Goal: Task Accomplishment & Management: Use online tool/utility

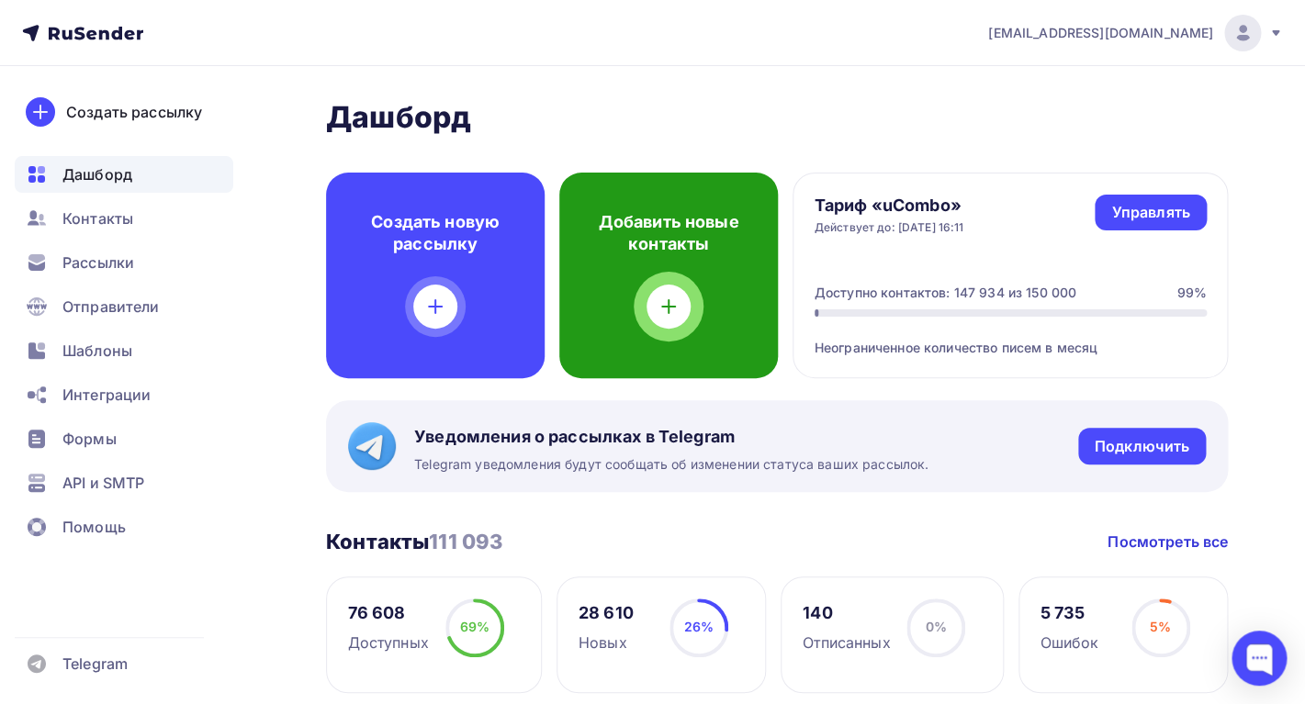
click at [680, 297] on div at bounding box center [669, 307] width 44 height 44
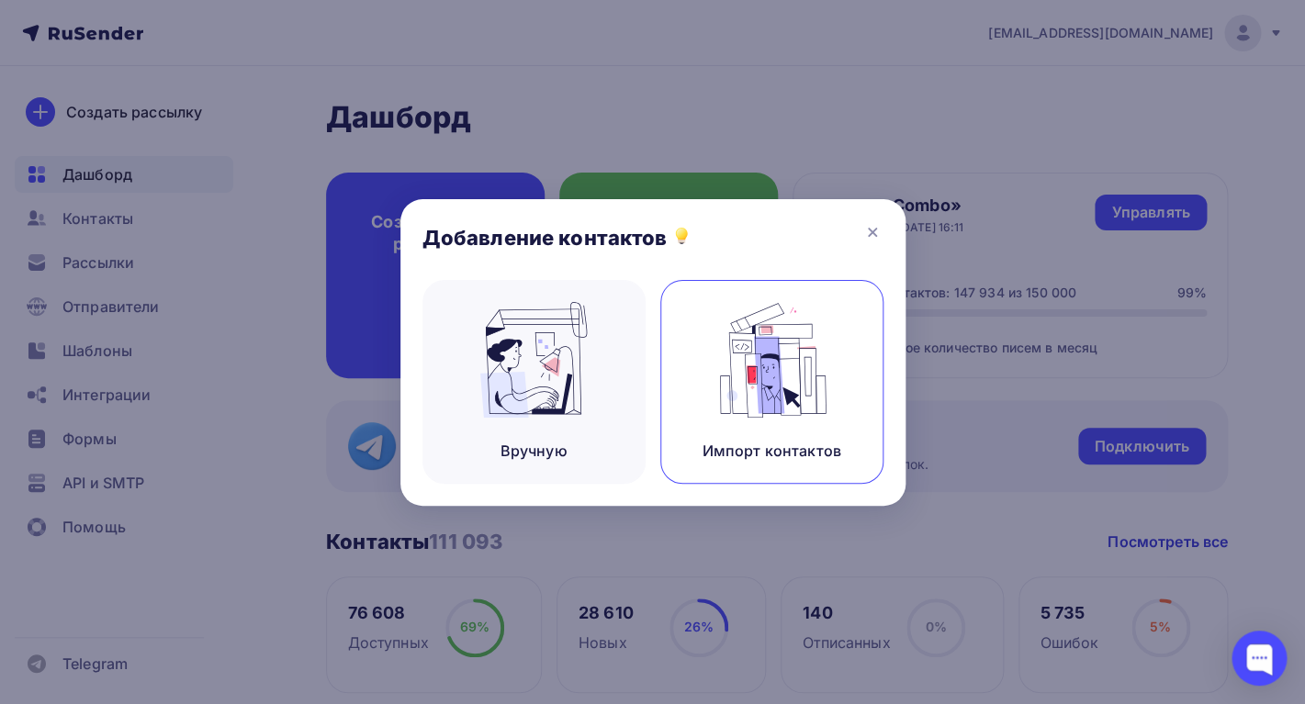
click at [715, 370] on div "Импорт контактов" at bounding box center [771, 382] width 223 height 204
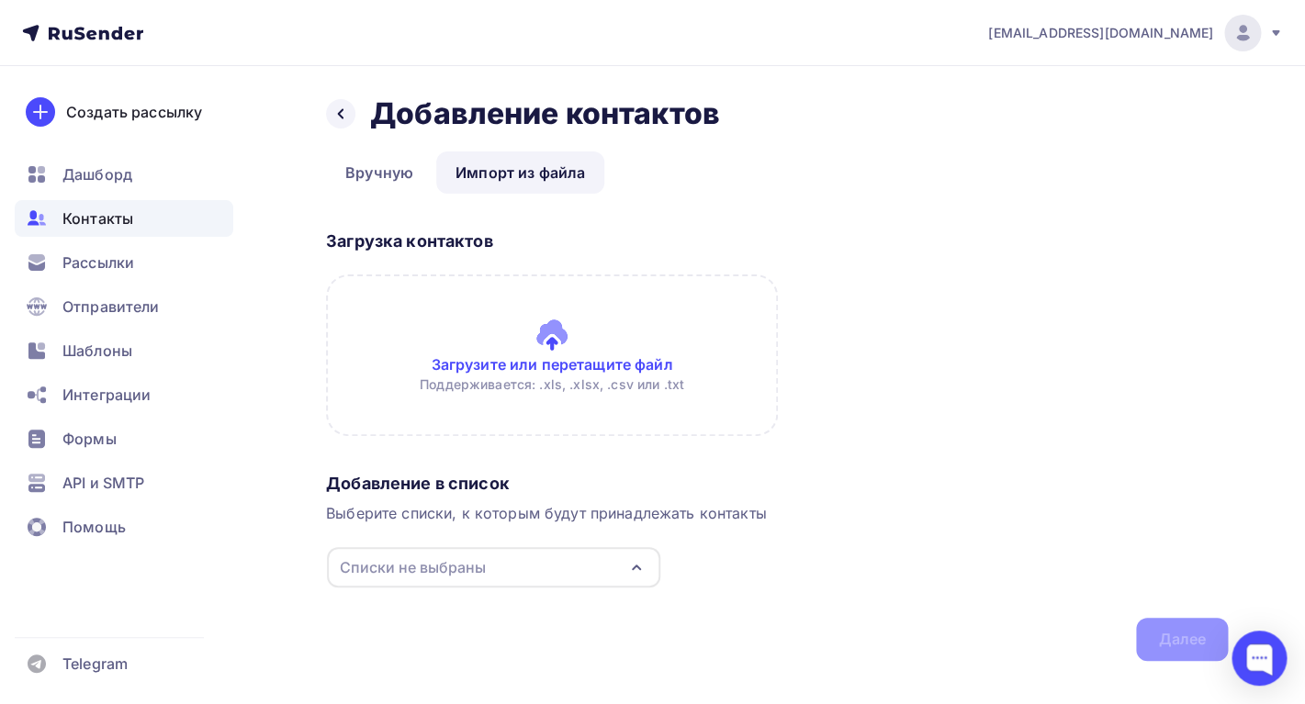
click at [475, 570] on div "Списки не выбраны" at bounding box center [413, 568] width 146 height 22
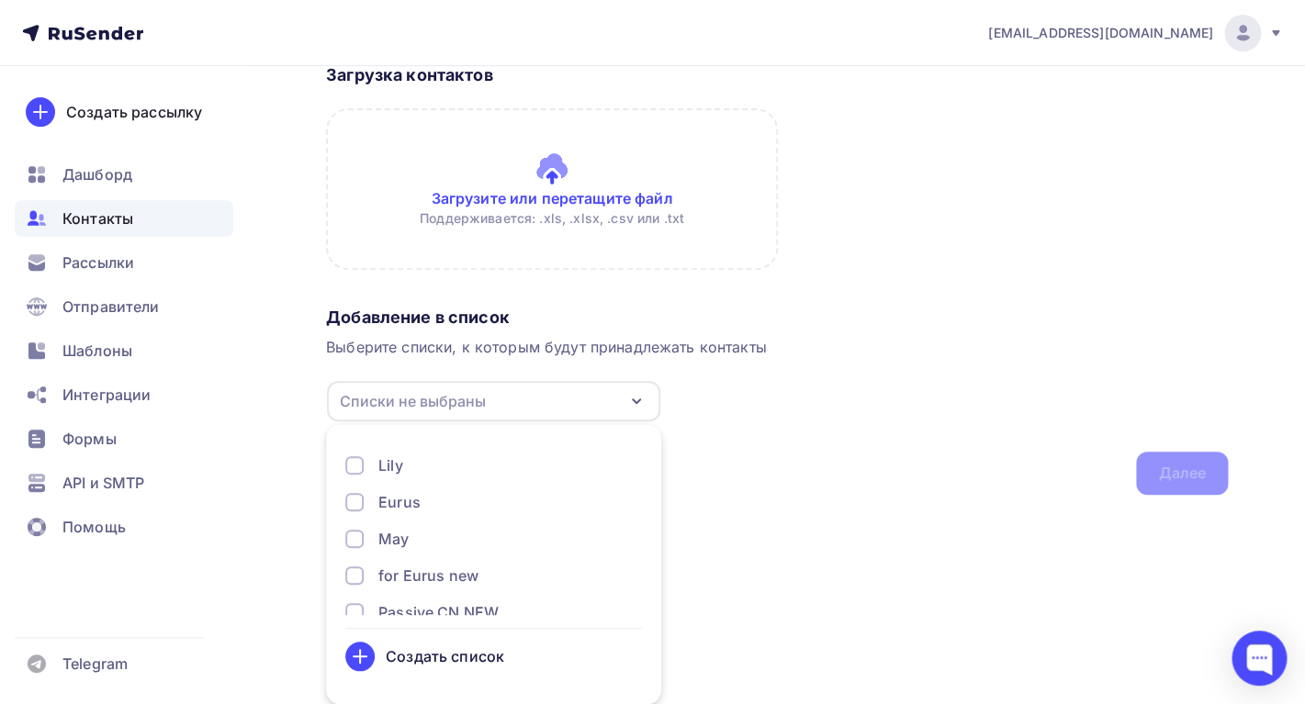
click at [481, 646] on div "Создать список" at bounding box center [445, 657] width 118 height 22
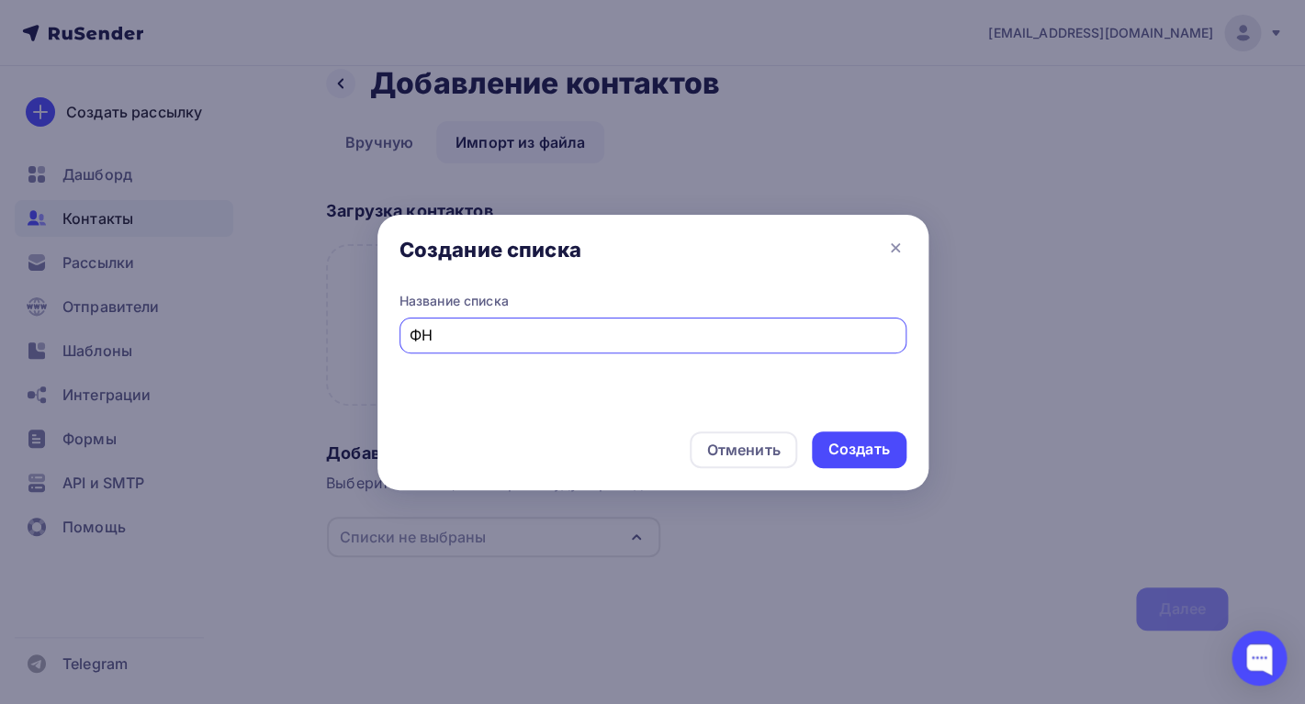
type input "Ф"
type input "Yandex"
click at [843, 449] on div "Создать" at bounding box center [859, 449] width 62 height 21
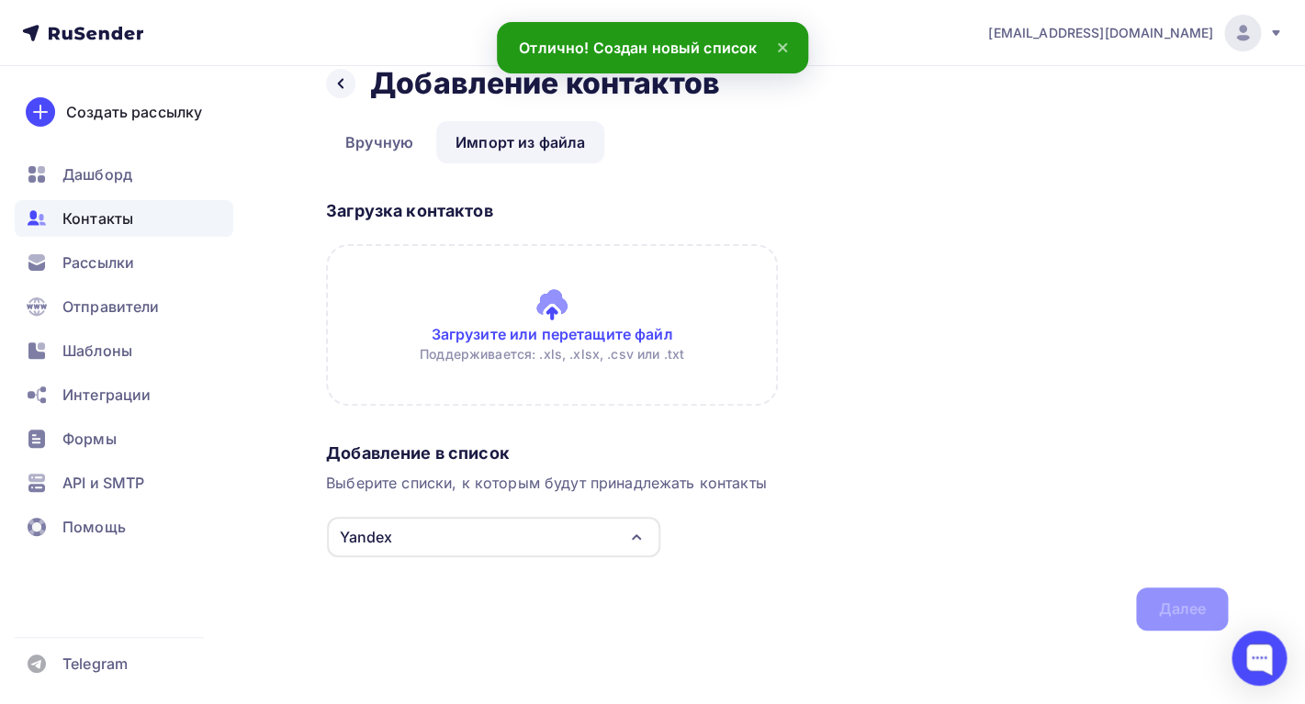
click at [497, 533] on div "Yandex" at bounding box center [493, 537] width 333 height 40
click at [593, 305] on input "file" at bounding box center [552, 325] width 452 height 162
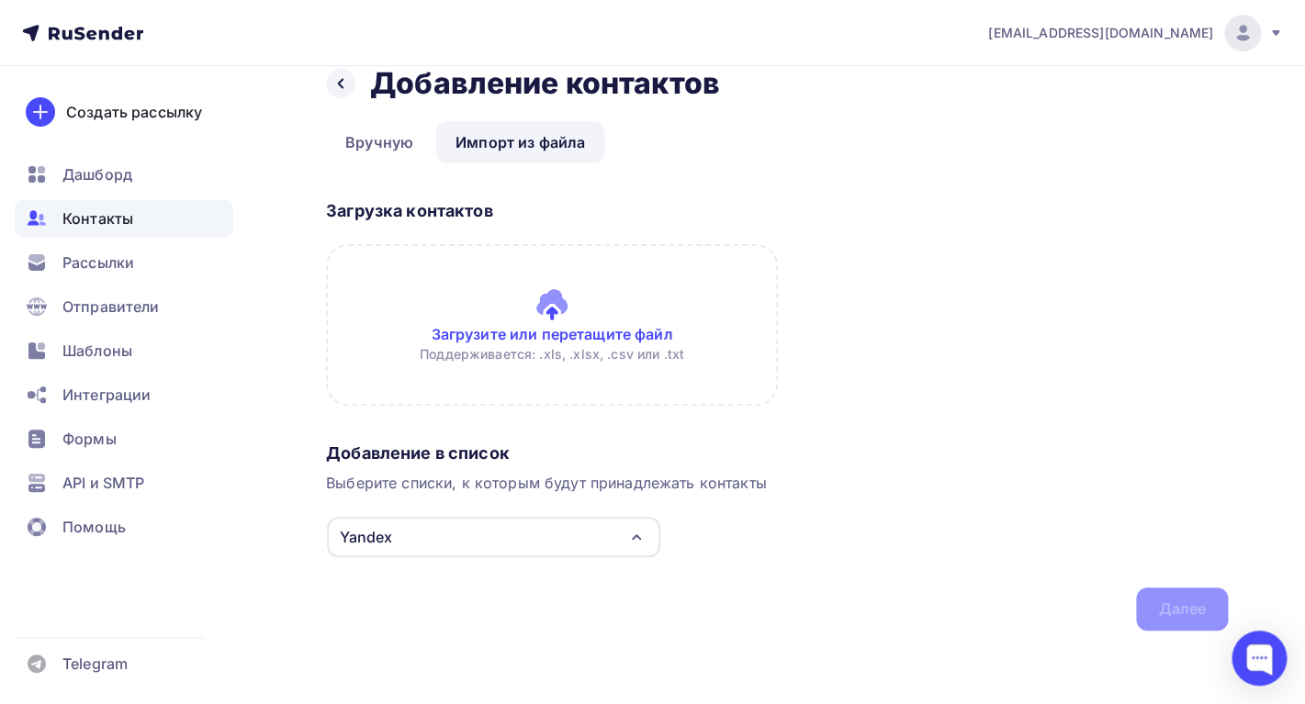
type input "C:\fakepath\Яндекс селлеры для рассылки.xlsx"
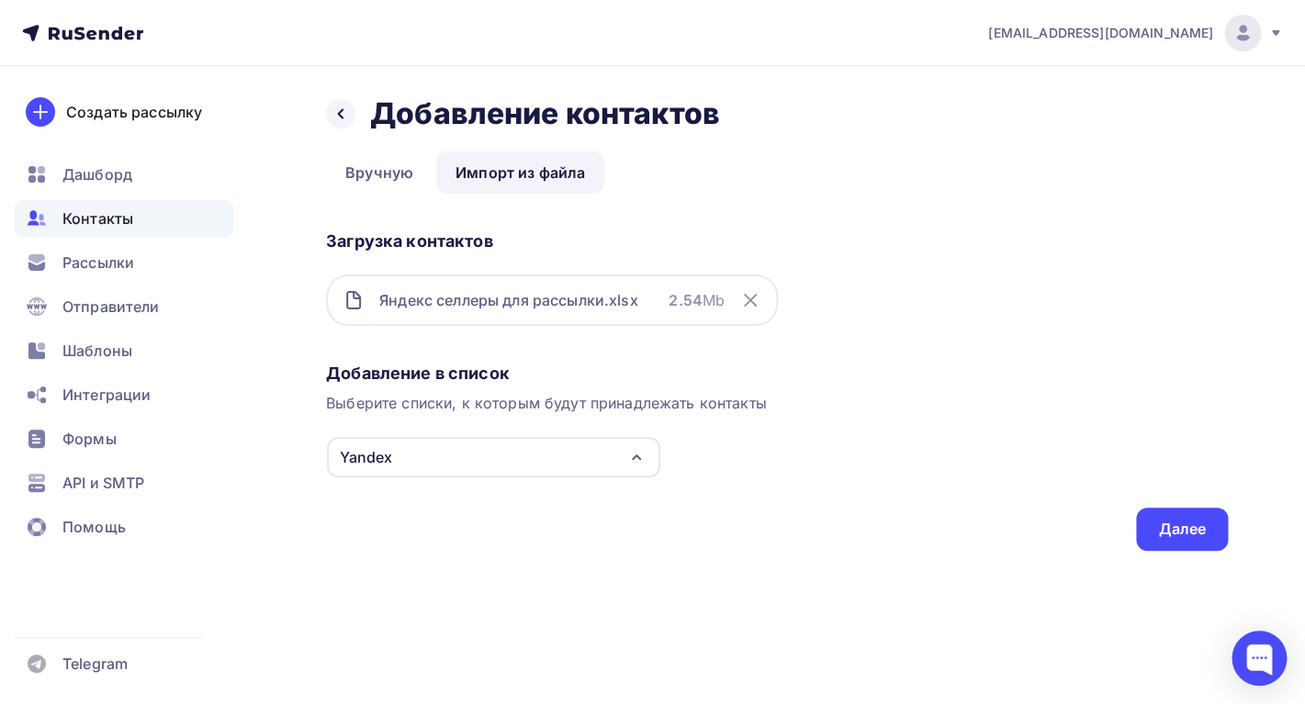
scroll to position [0, 0]
click at [752, 298] on icon at bounding box center [750, 300] width 11 height 11
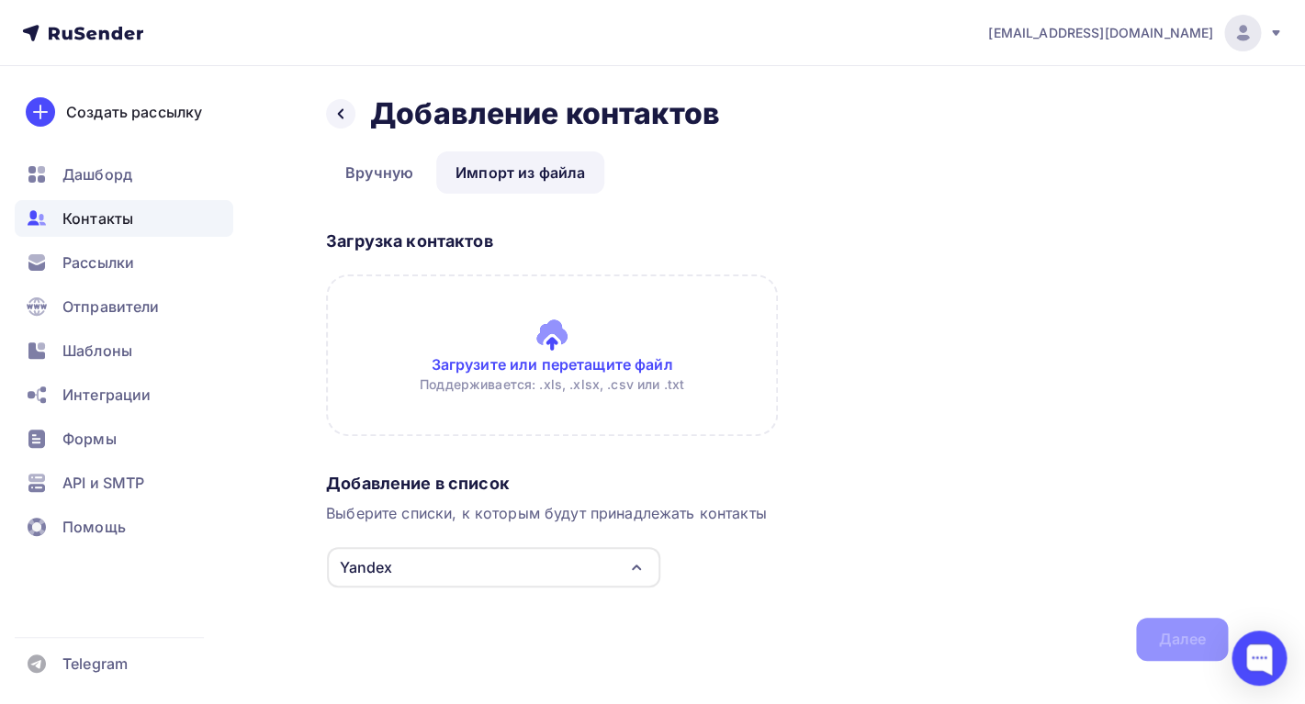
scroll to position [30, 0]
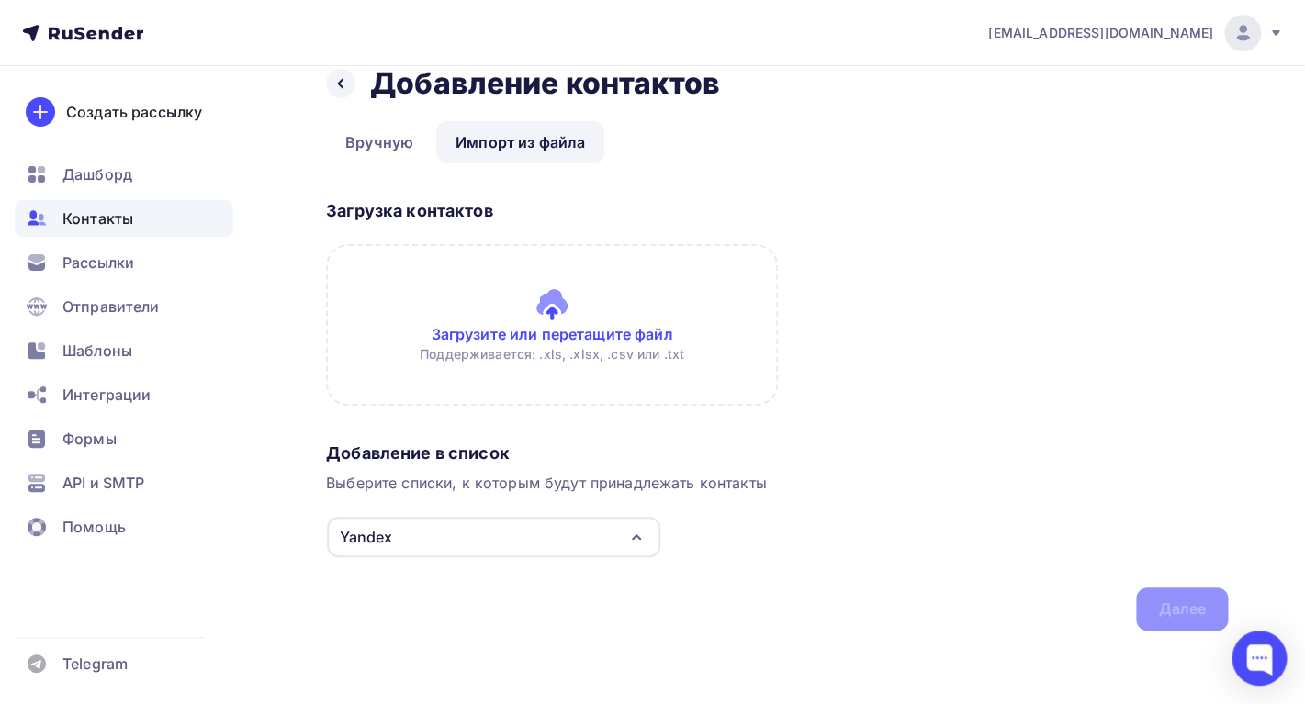
click at [535, 529] on div "Yandex" at bounding box center [493, 537] width 333 height 40
click at [471, 340] on input "file" at bounding box center [552, 325] width 452 height 162
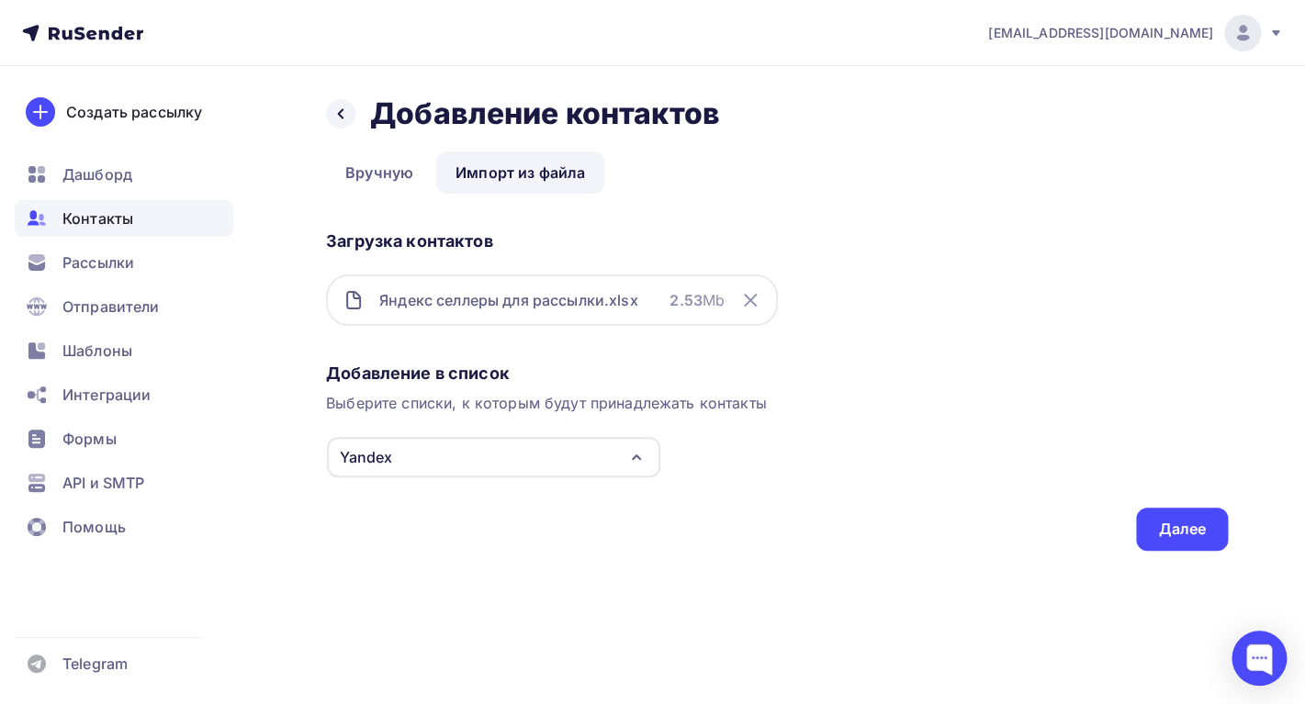
scroll to position [0, 0]
click at [1169, 525] on div "Далее" at bounding box center [1182, 529] width 48 height 21
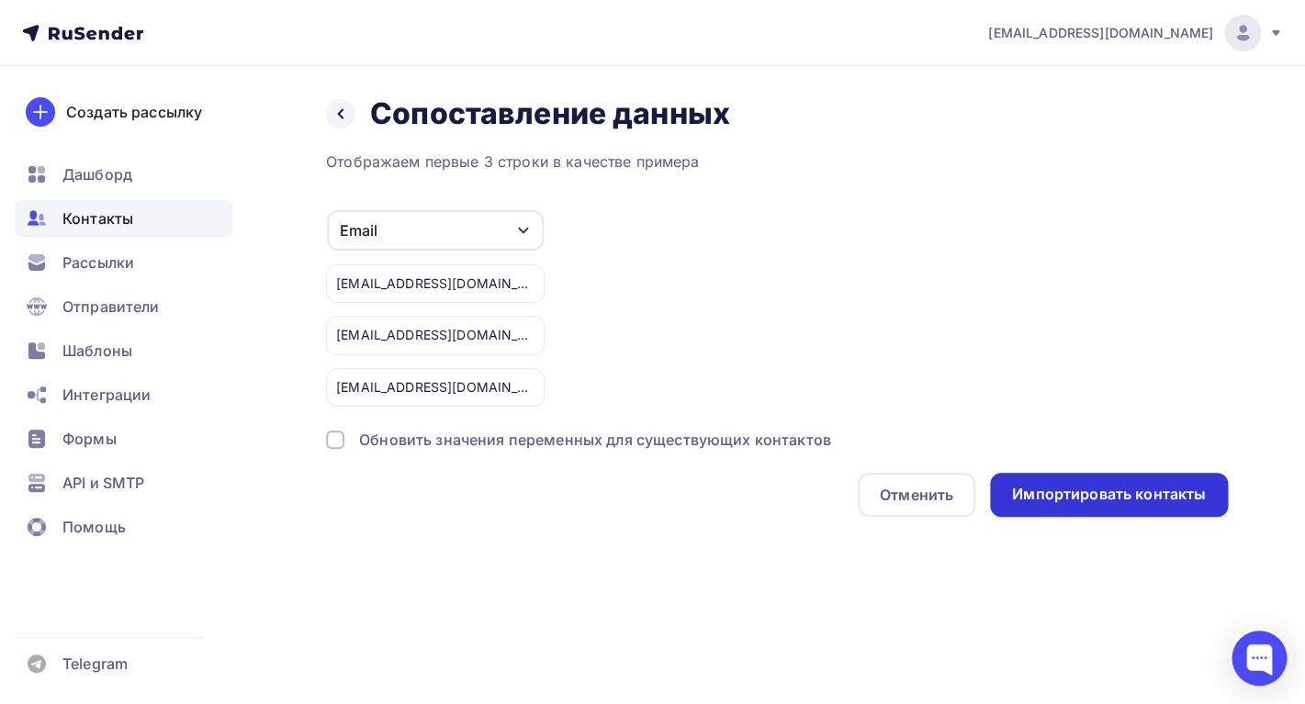
click at [1042, 485] on div "Импортировать контакты" at bounding box center [1109, 495] width 238 height 44
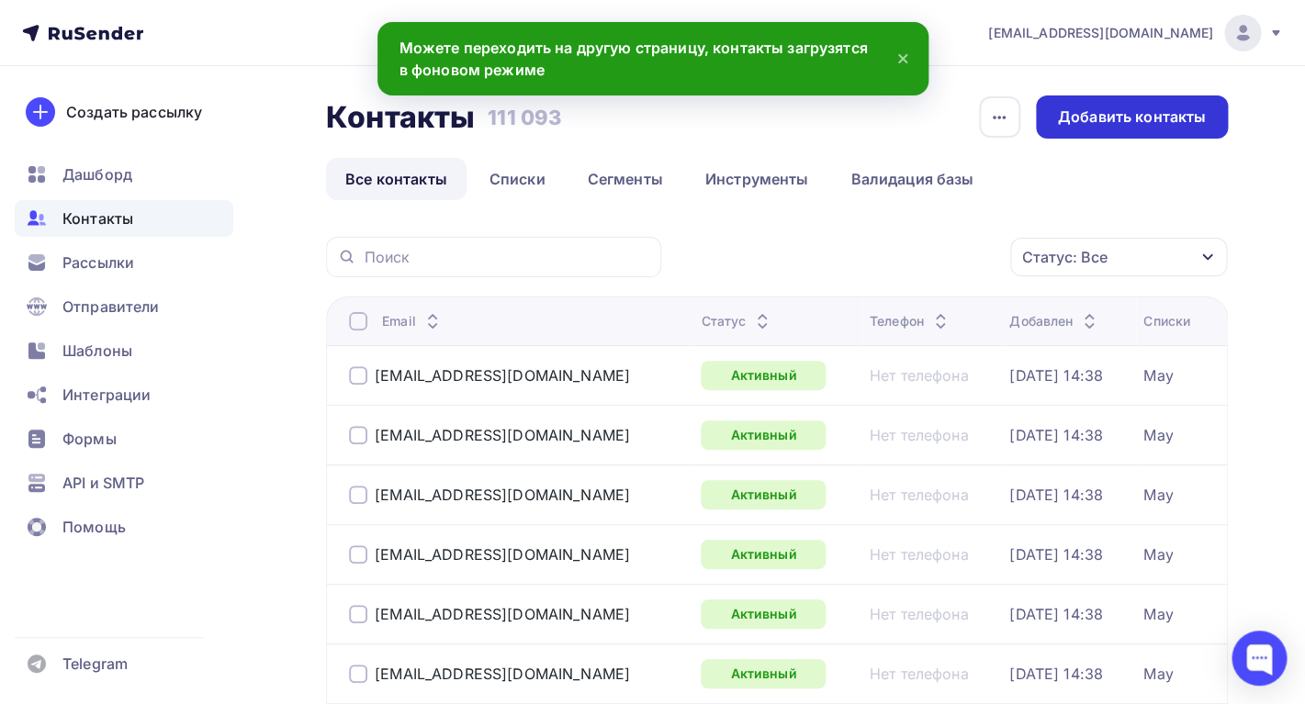
click at [1078, 124] on div "Добавить контакты" at bounding box center [1132, 117] width 148 height 21
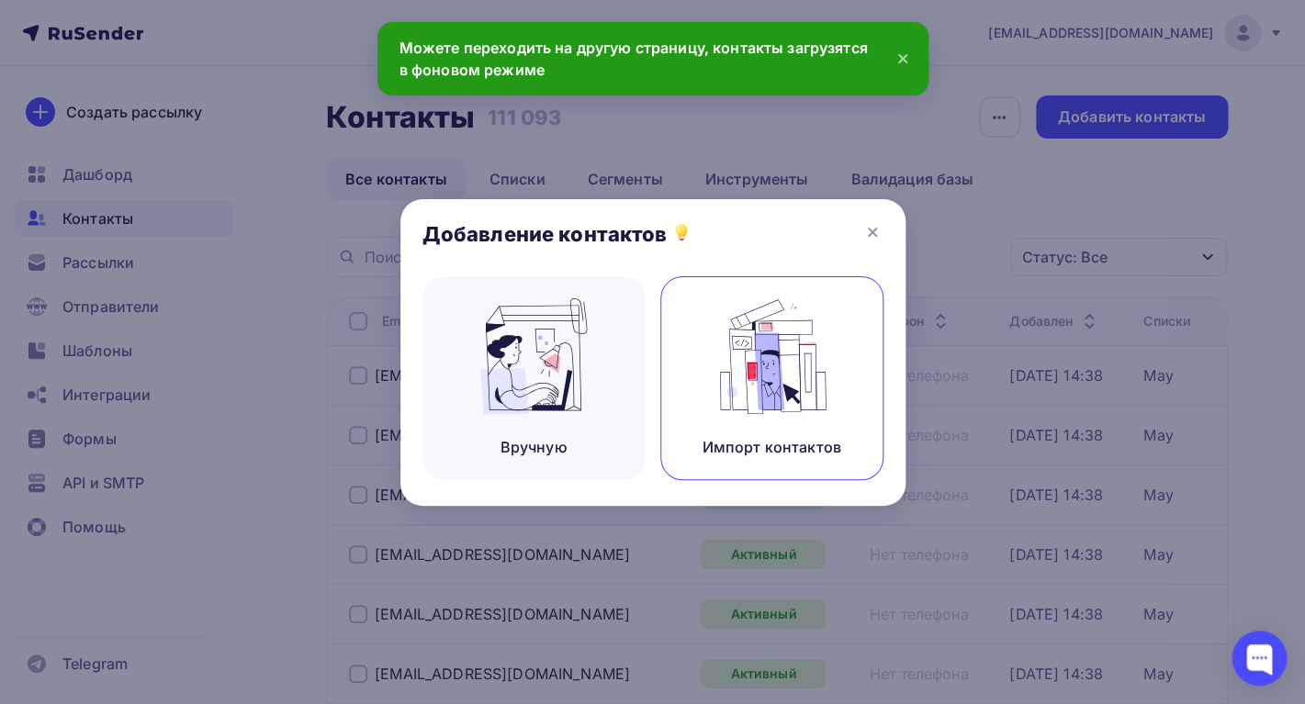
click at [707, 385] on div "Импорт контактов" at bounding box center [771, 378] width 223 height 204
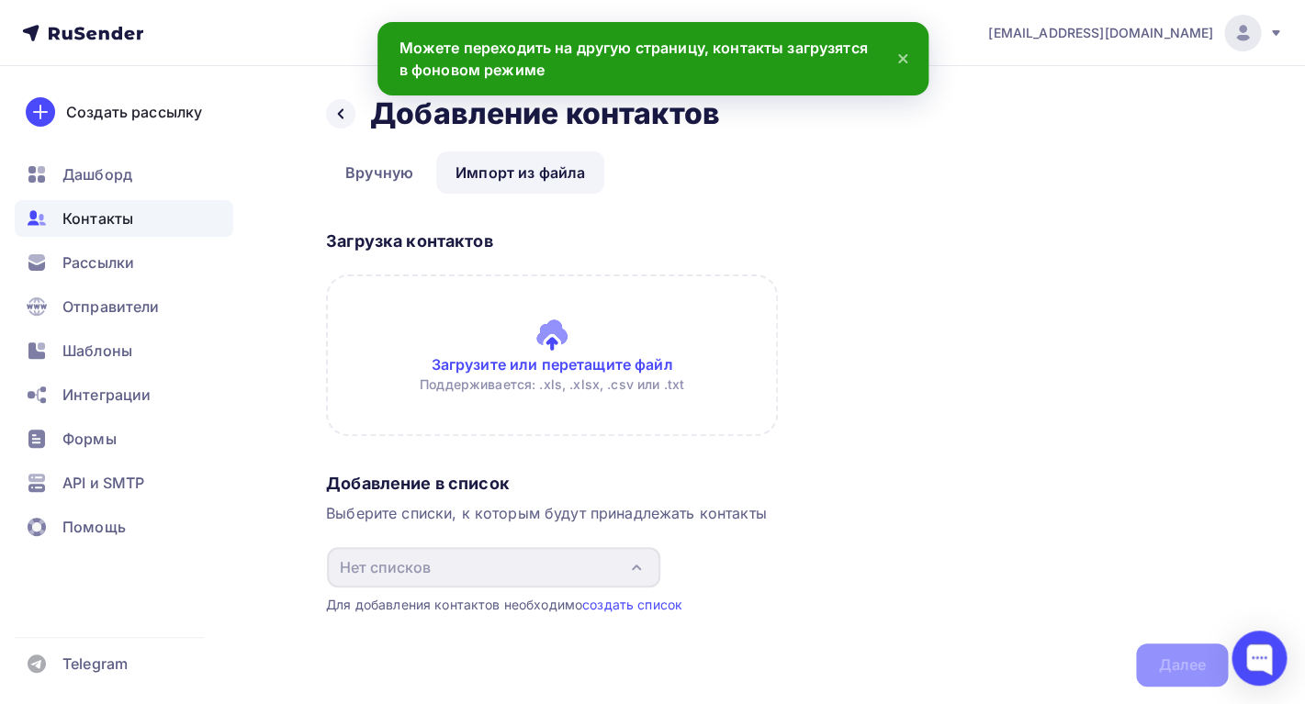
click at [491, 358] on input "file" at bounding box center [552, 356] width 452 height 162
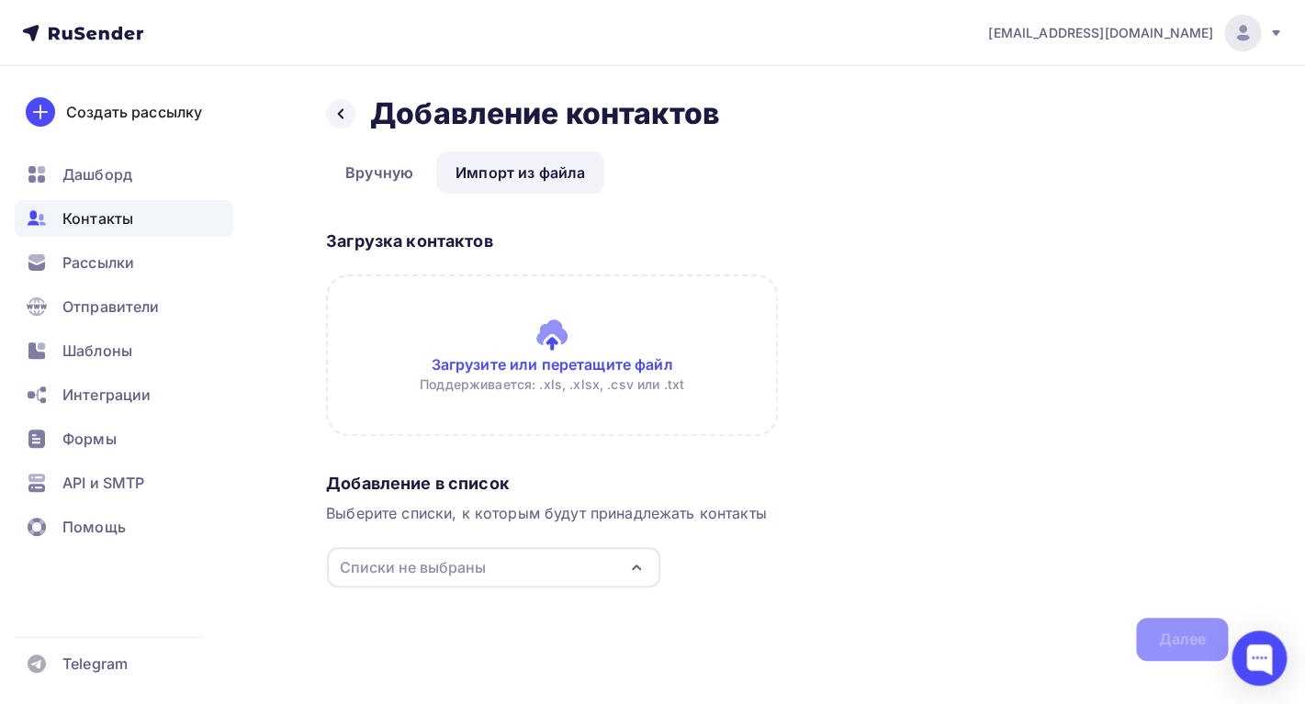
click at [606, 562] on div "Списки не выбраны" at bounding box center [493, 567] width 333 height 40
click at [357, 633] on div at bounding box center [354, 632] width 18 height 18
click at [553, 345] on input "file" at bounding box center [552, 356] width 452 height 162
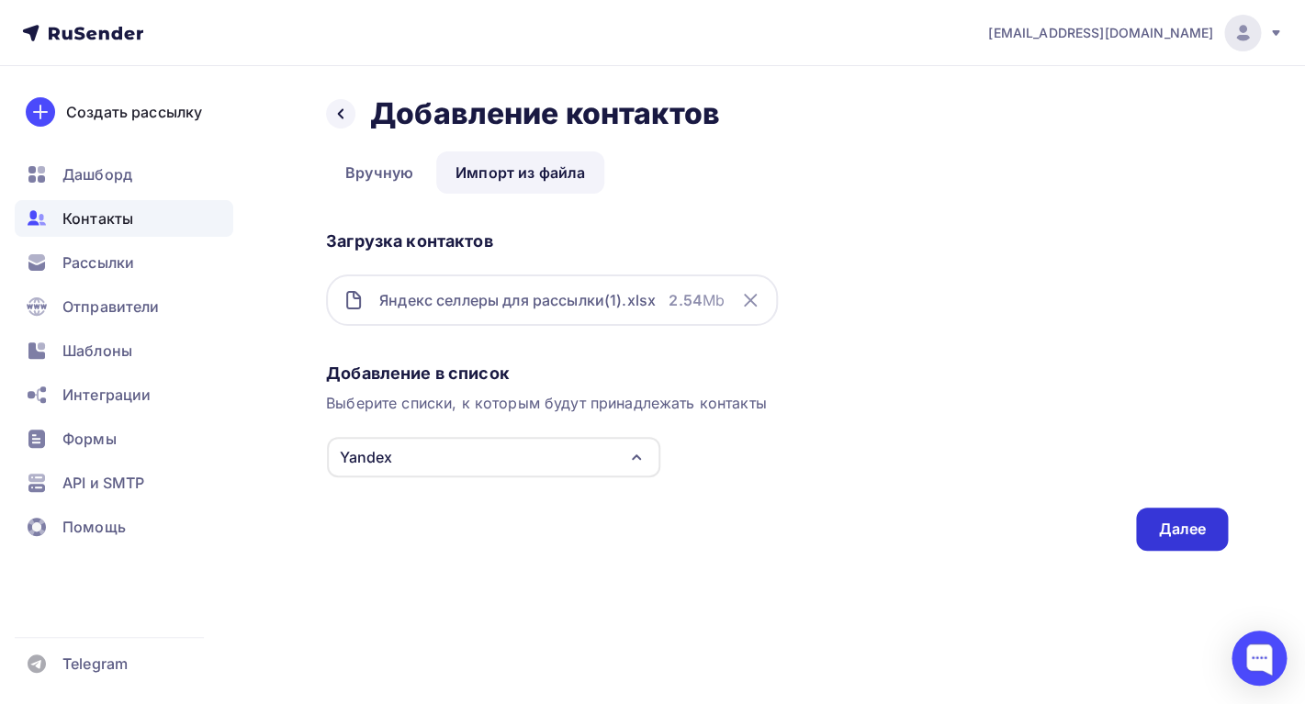
click at [1159, 545] on div "Далее" at bounding box center [1182, 529] width 92 height 43
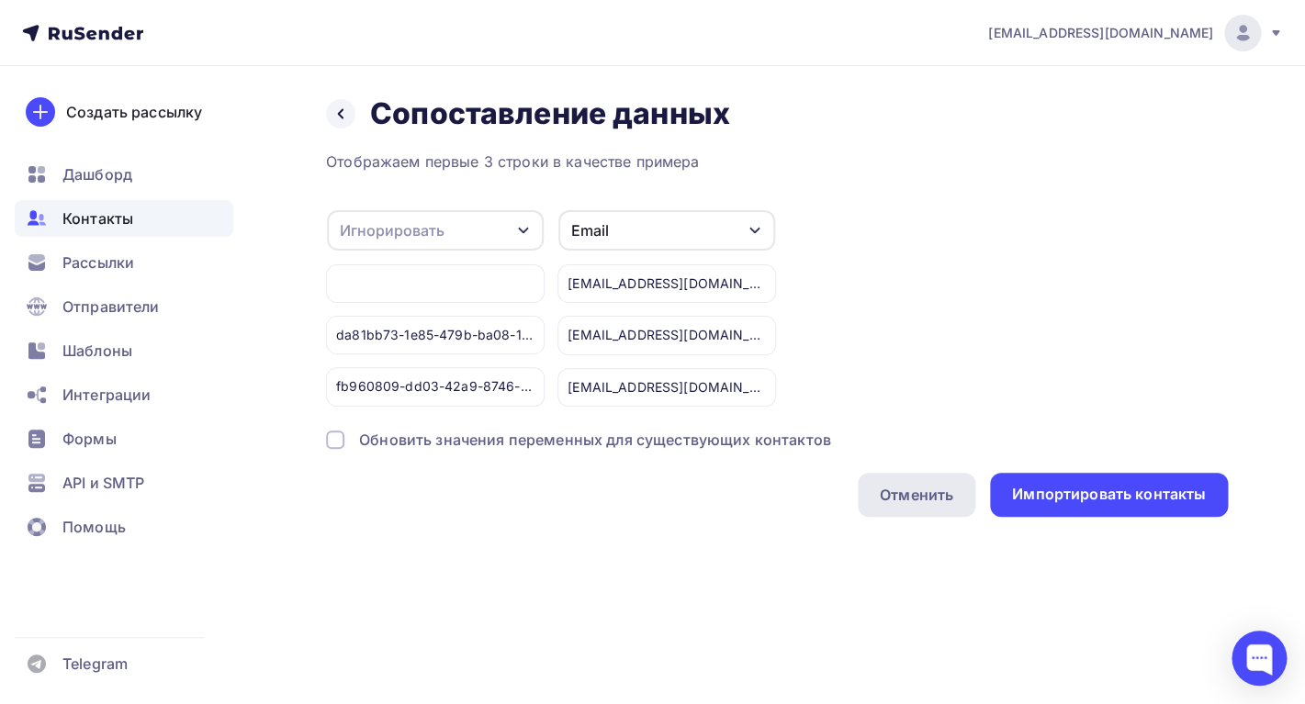
click at [892, 495] on div "Отменить" at bounding box center [916, 495] width 73 height 22
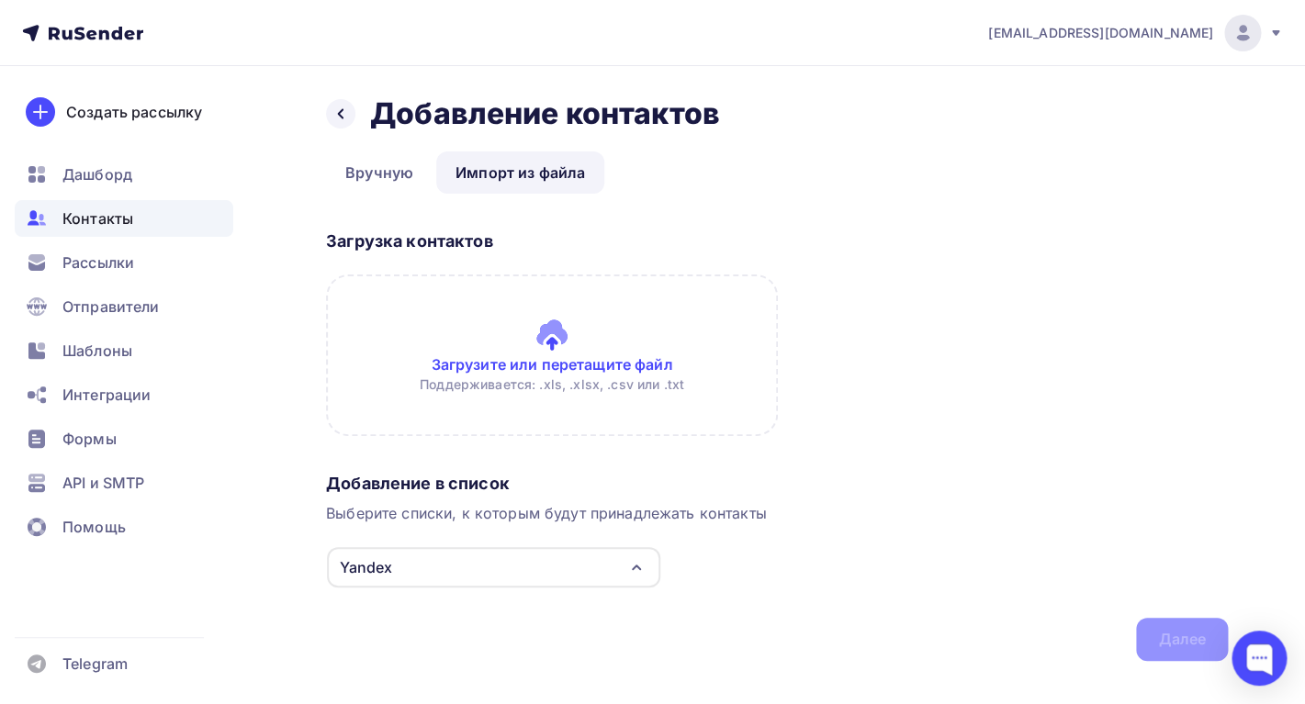
click at [602, 365] on input "file" at bounding box center [552, 356] width 452 height 162
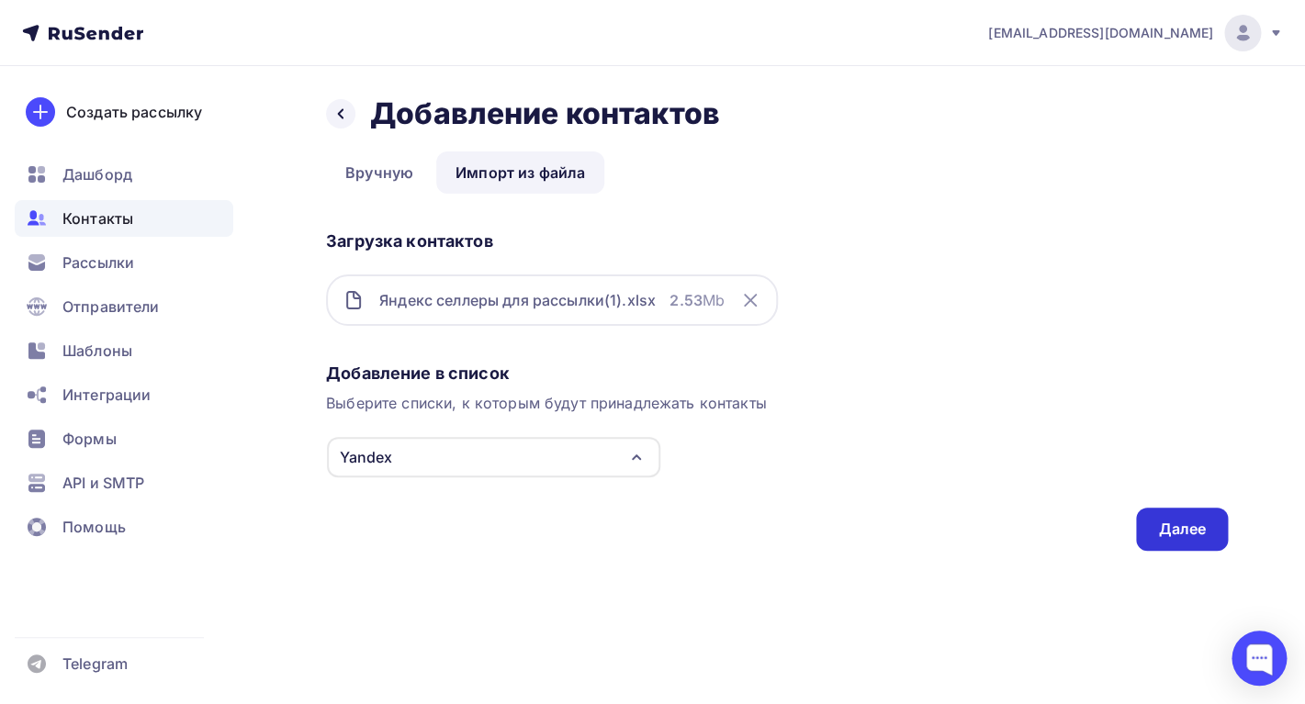
click at [1164, 532] on div "Далее" at bounding box center [1182, 529] width 48 height 21
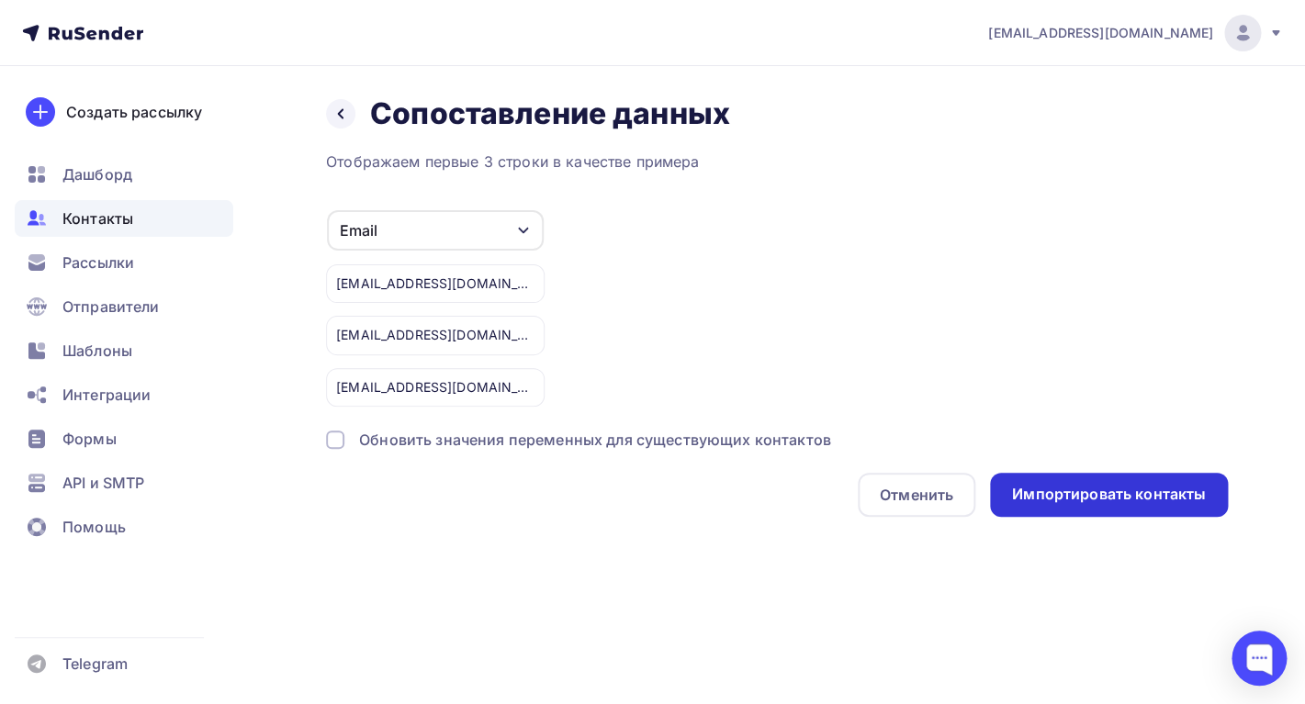
click at [1101, 499] on div "Импортировать контакты" at bounding box center [1109, 494] width 194 height 21
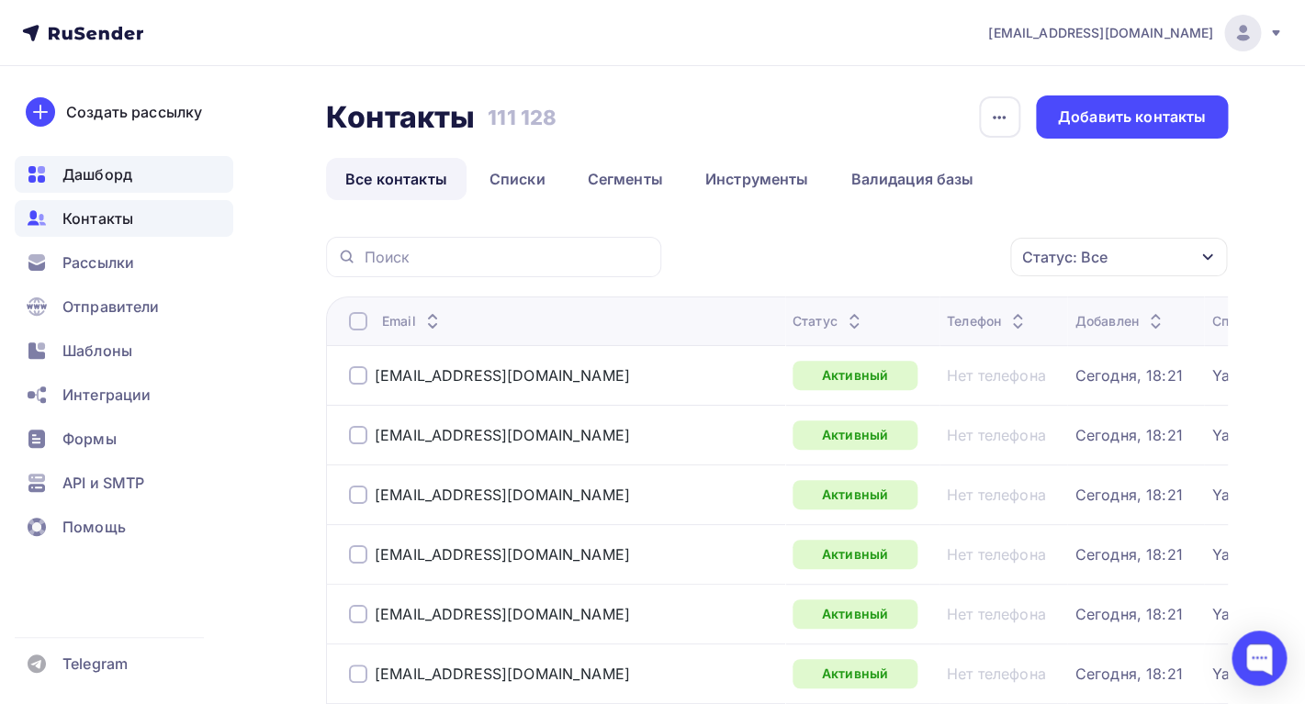
click at [98, 176] on span "Дашборд" at bounding box center [97, 174] width 70 height 22
click at [40, 107] on icon at bounding box center [40, 112] width 0 height 13
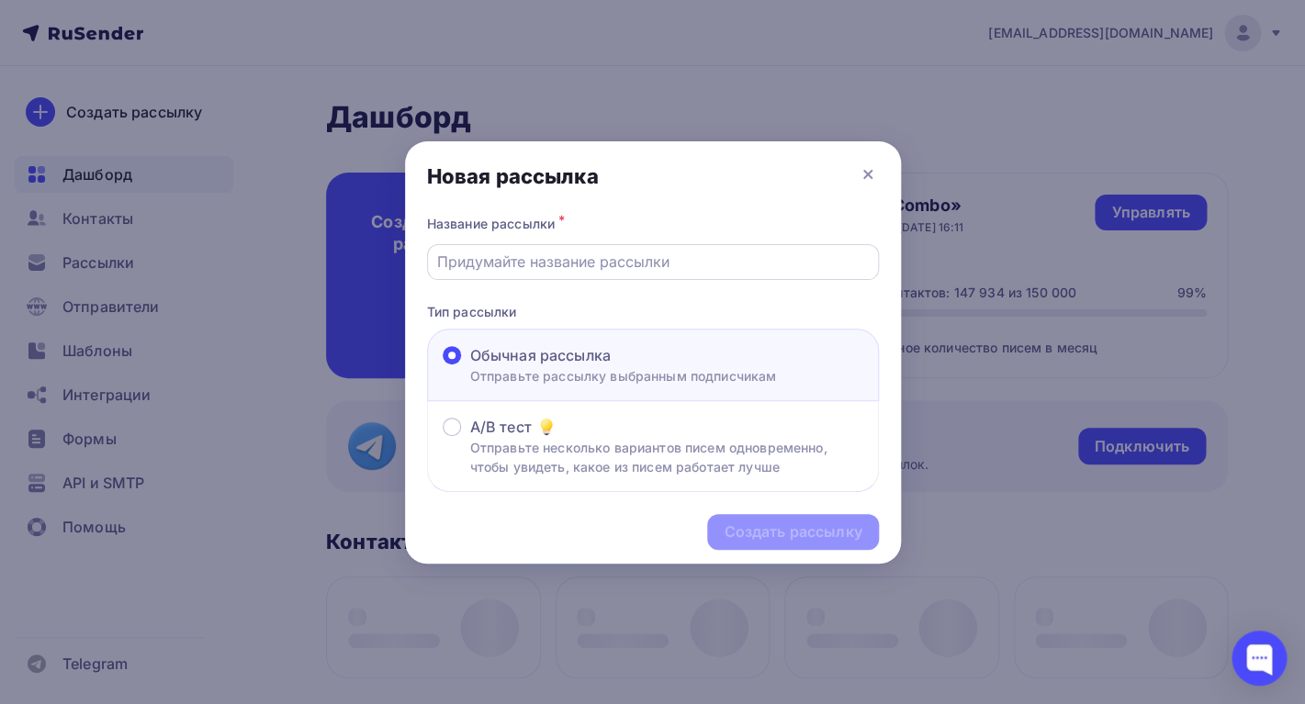
click at [557, 252] on input "text" at bounding box center [652, 262] width 431 height 22
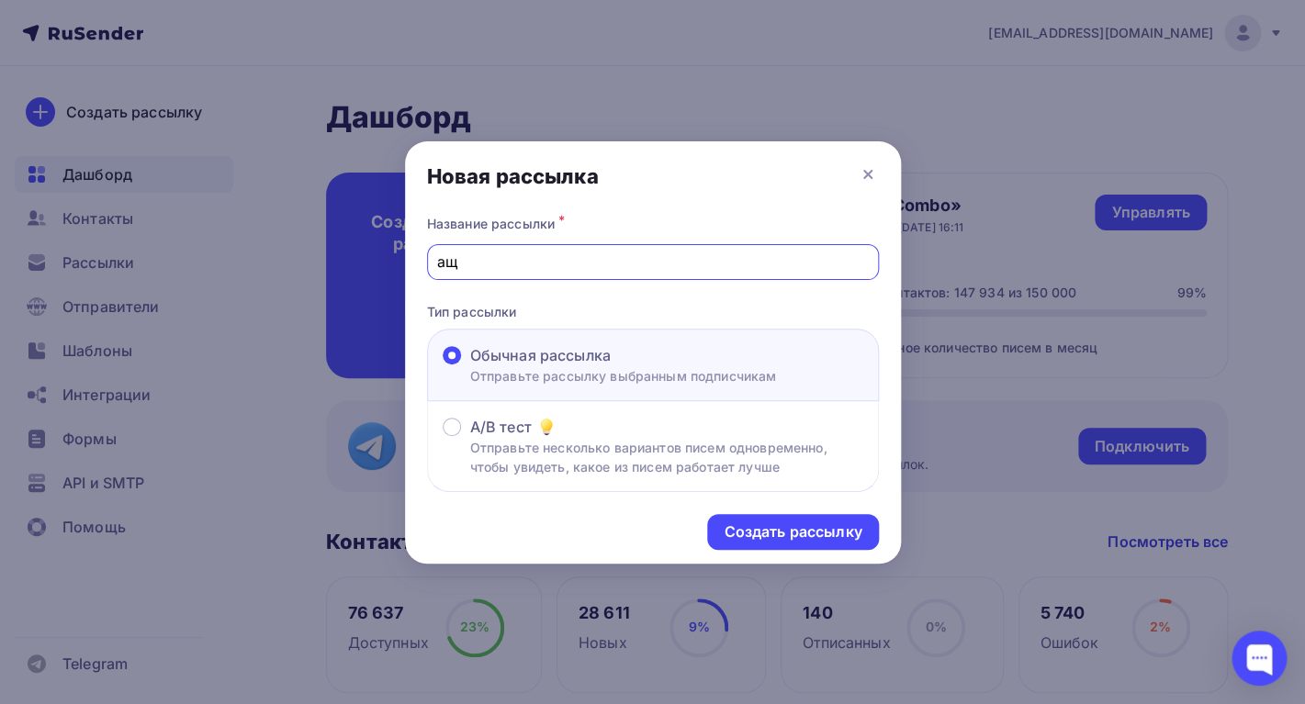
type input "[PERSON_NAME]"
type input "for [PERSON_NAME]"
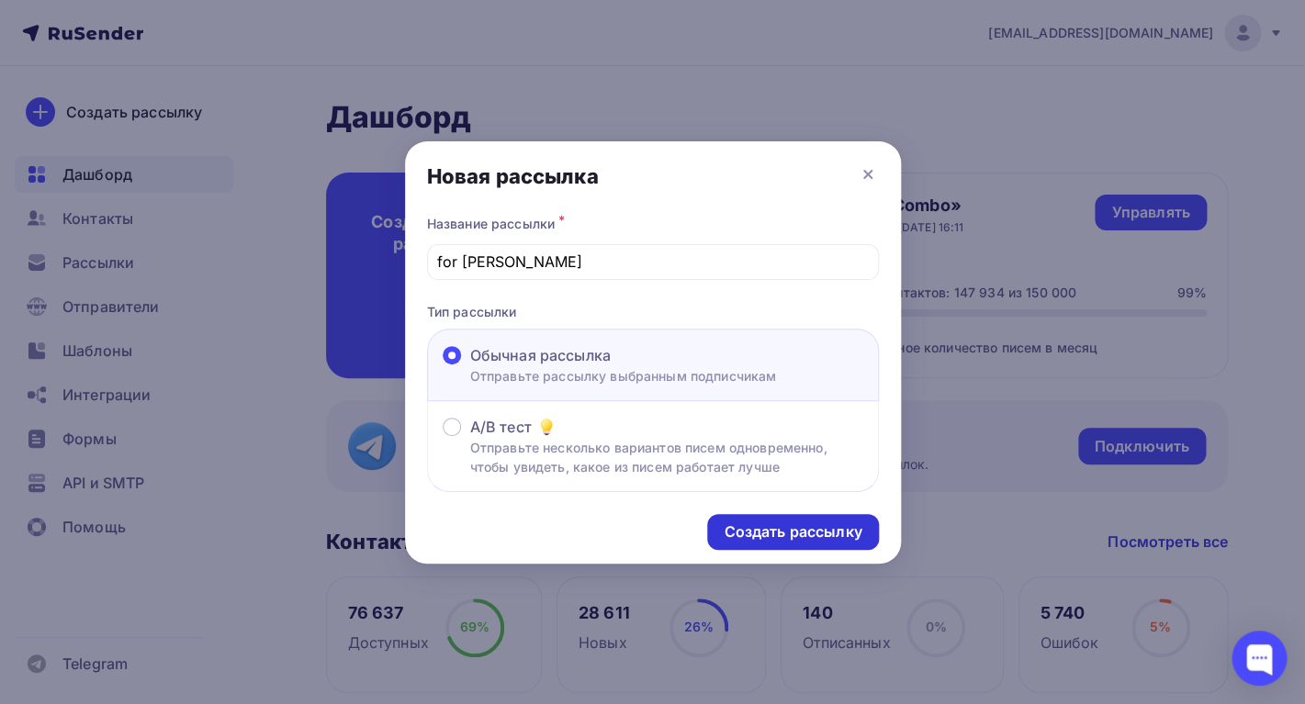
click at [749, 549] on div "Создать рассылку" at bounding box center [792, 532] width 171 height 36
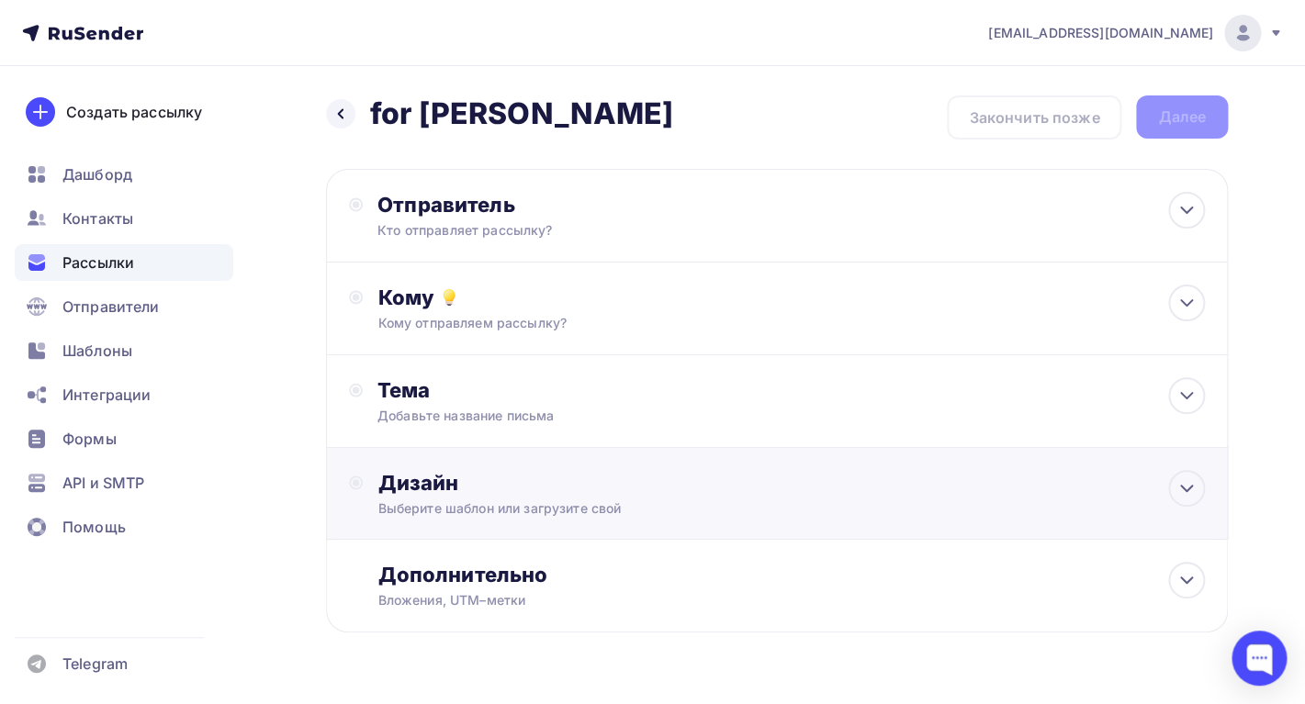
click at [614, 482] on div "Дизайн" at bounding box center [790, 483] width 827 height 26
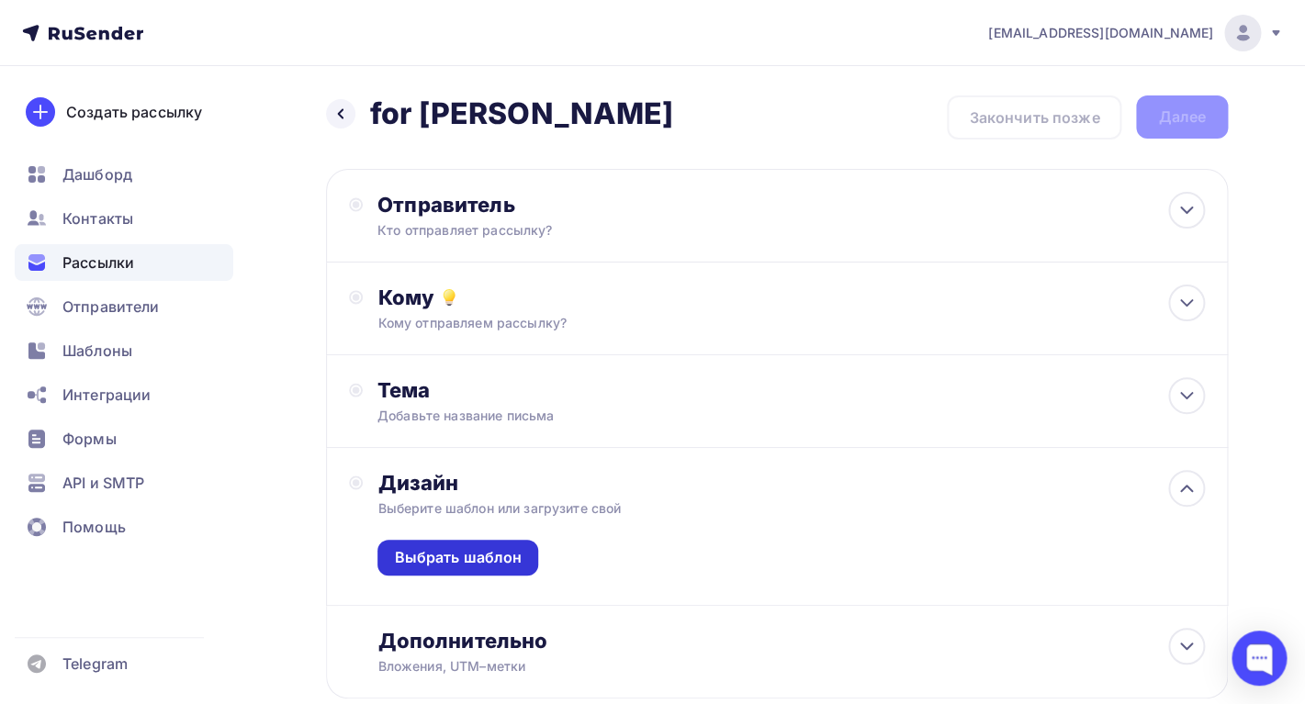
click at [501, 554] on div "Выбрать шаблон" at bounding box center [458, 557] width 128 height 21
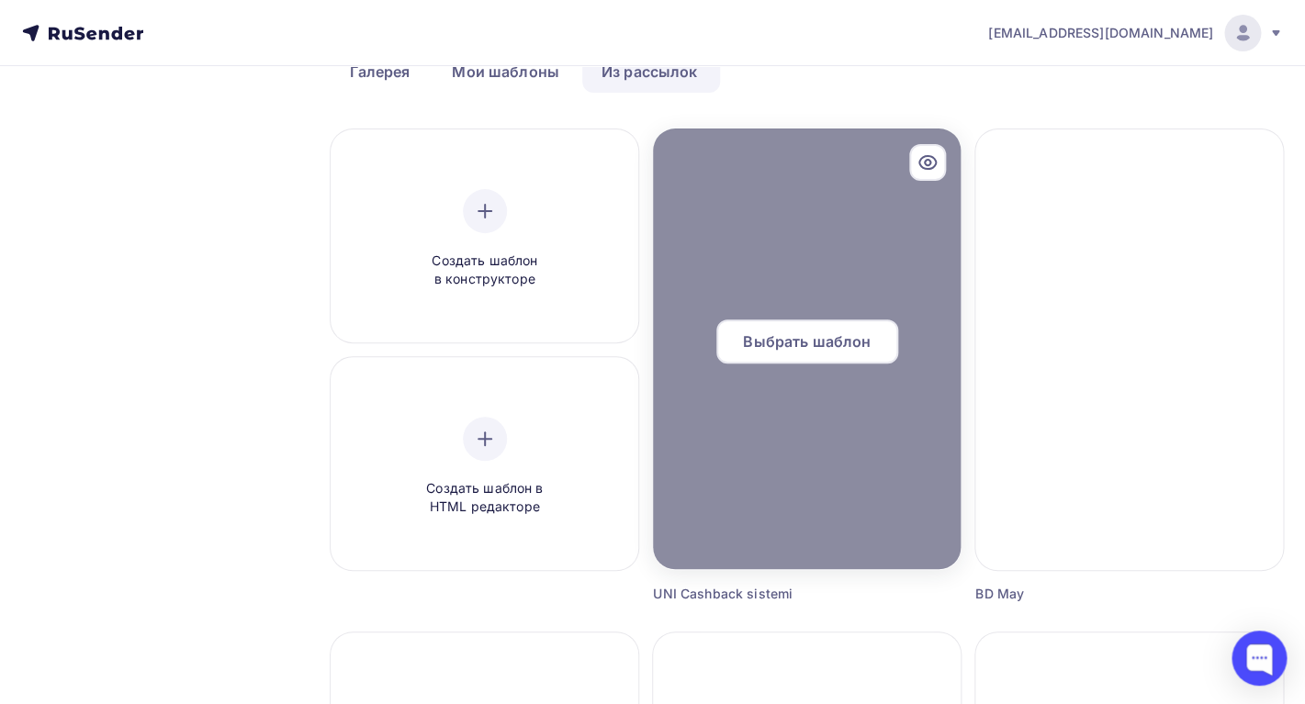
scroll to position [110, 0]
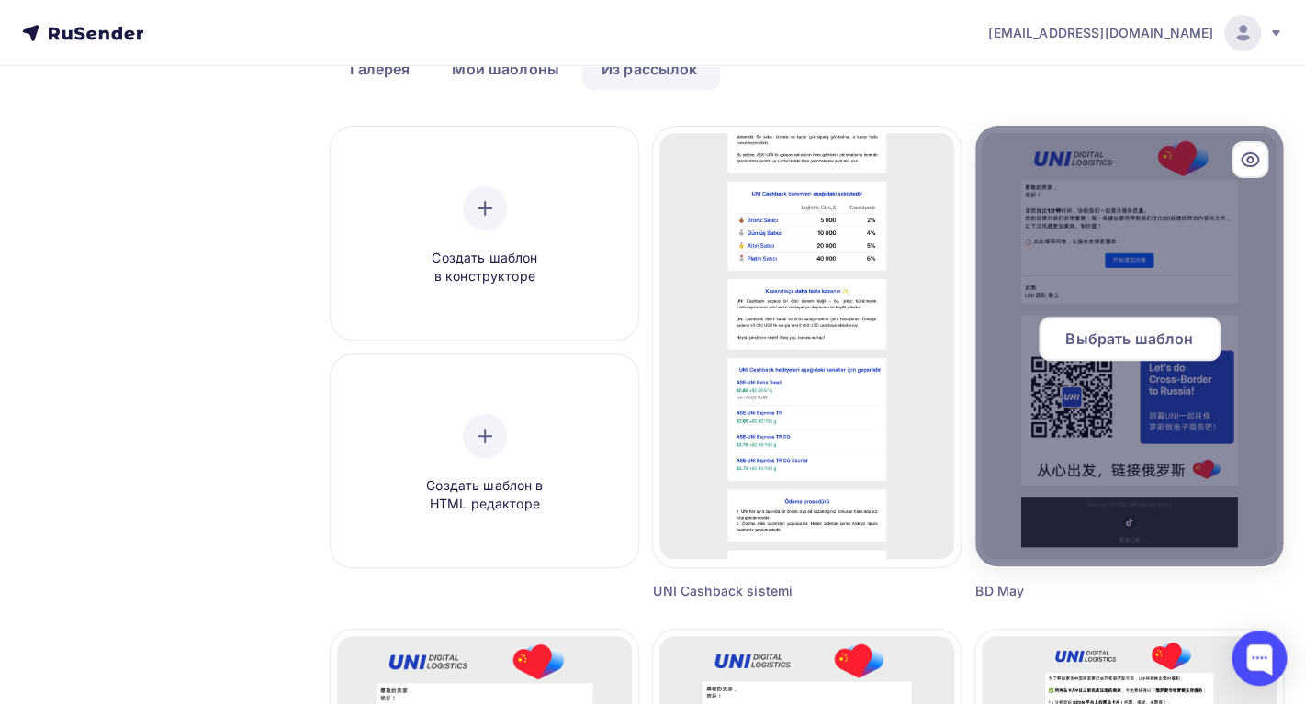
click at [1108, 341] on span "Выбрать шаблон" at bounding box center [1129, 339] width 128 height 22
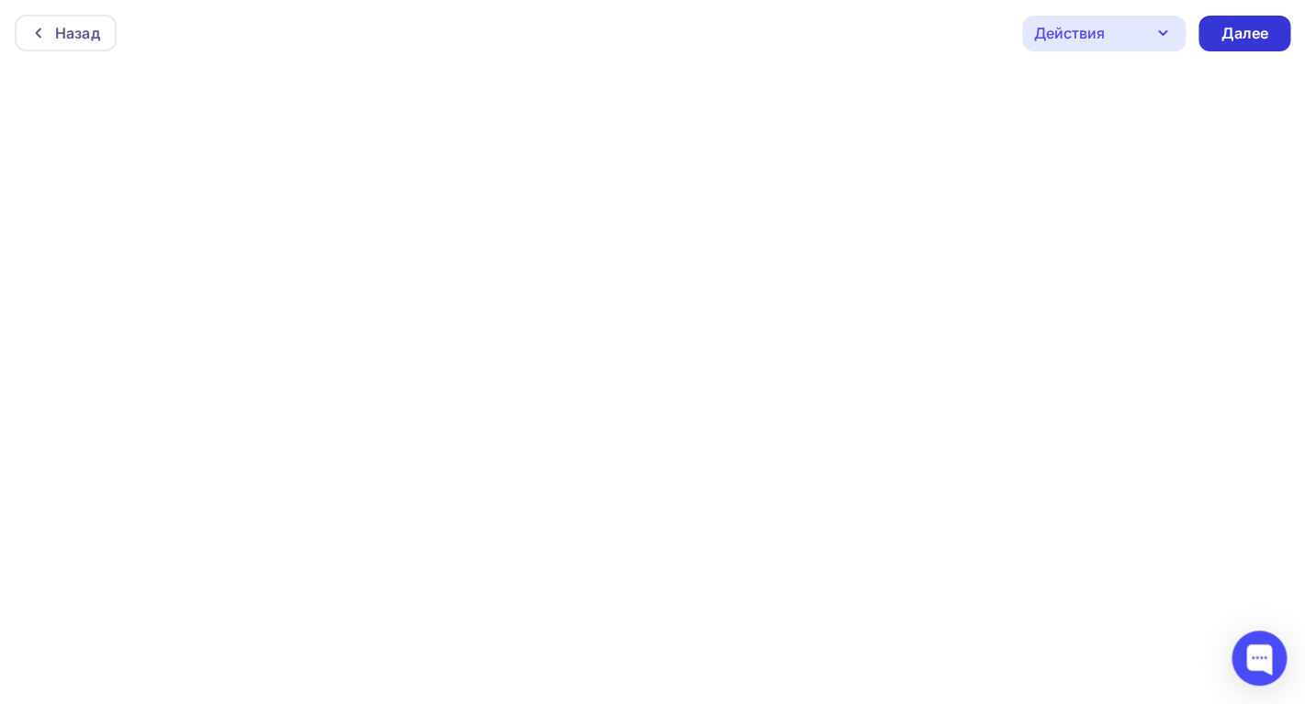
click at [1221, 31] on div "Далее" at bounding box center [1244, 33] width 48 height 21
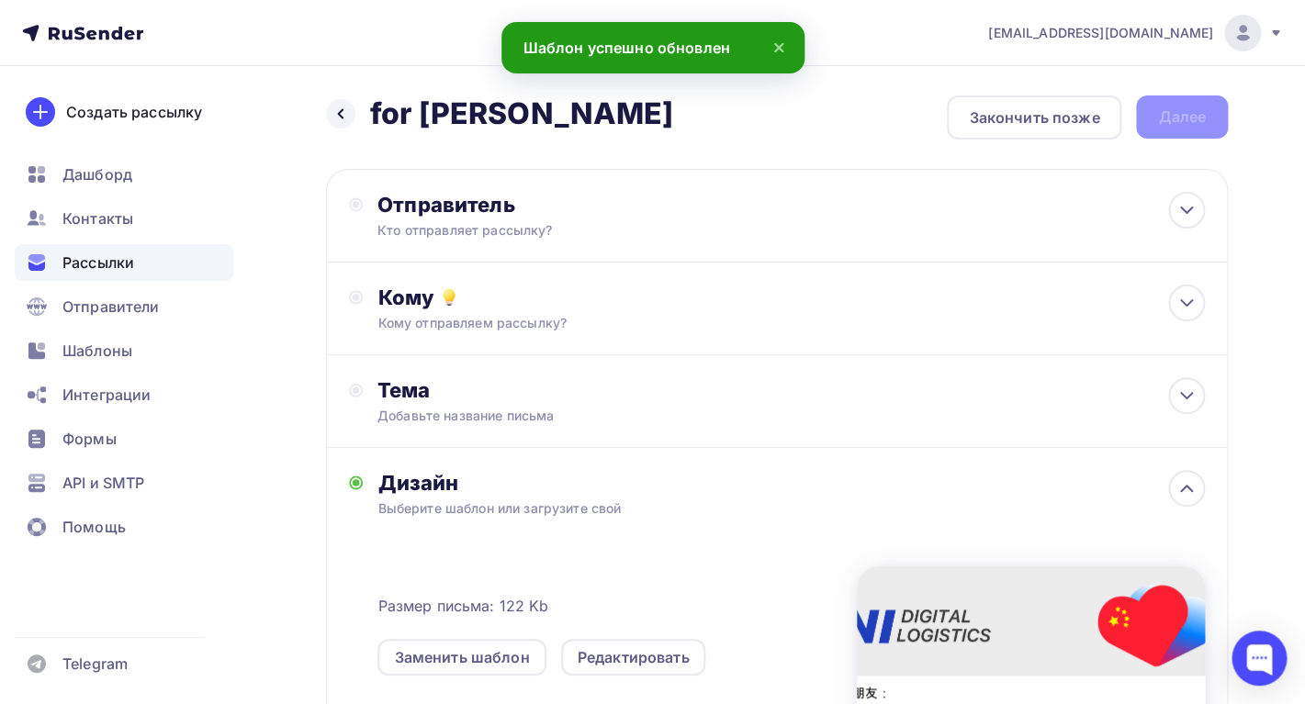
click at [626, 261] on div "Отправитель Кто отправляет рассылку? Email * [EMAIL_ADDRESS][DOMAIN_NAME] [EMAI…" at bounding box center [777, 216] width 902 height 94
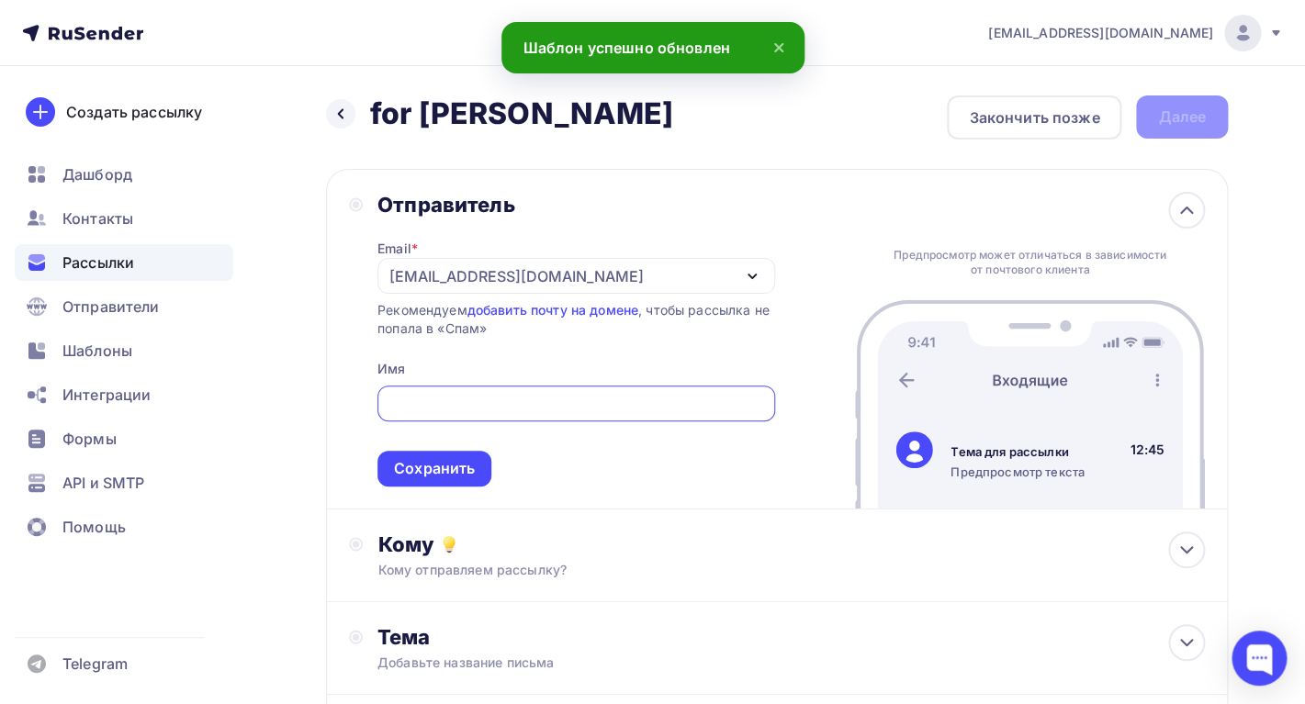
click at [621, 269] on div "[EMAIL_ADDRESS][DOMAIN_NAME]" at bounding box center [576, 276] width 398 height 36
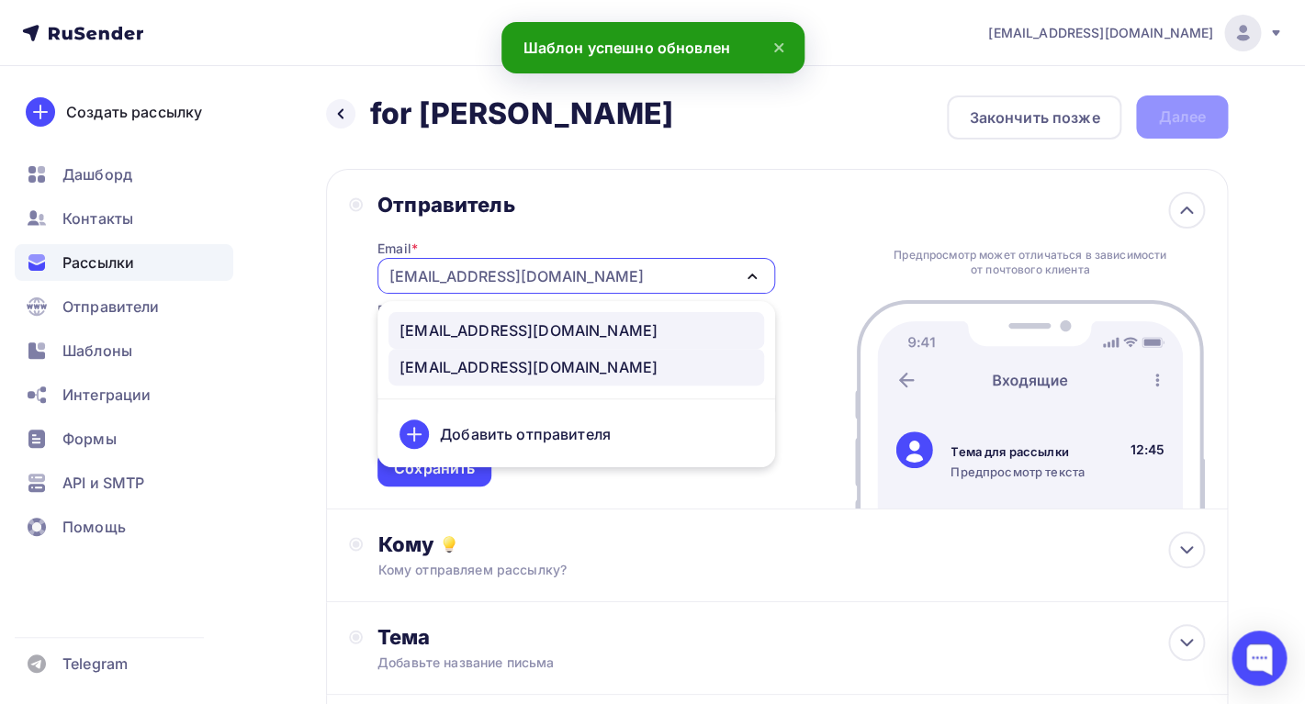
click at [575, 343] on link "[EMAIL_ADDRESS][DOMAIN_NAME]" at bounding box center [576, 330] width 376 height 37
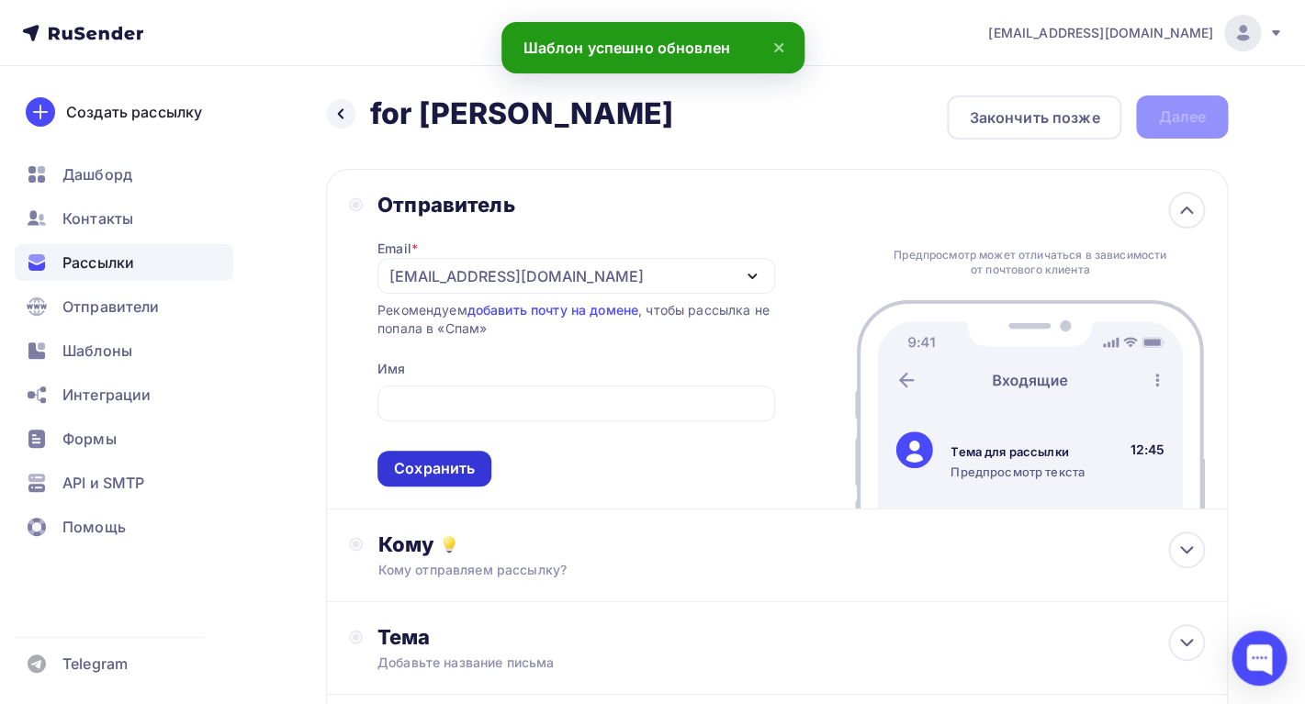
click at [458, 468] on div "Сохранить" at bounding box center [434, 468] width 81 height 21
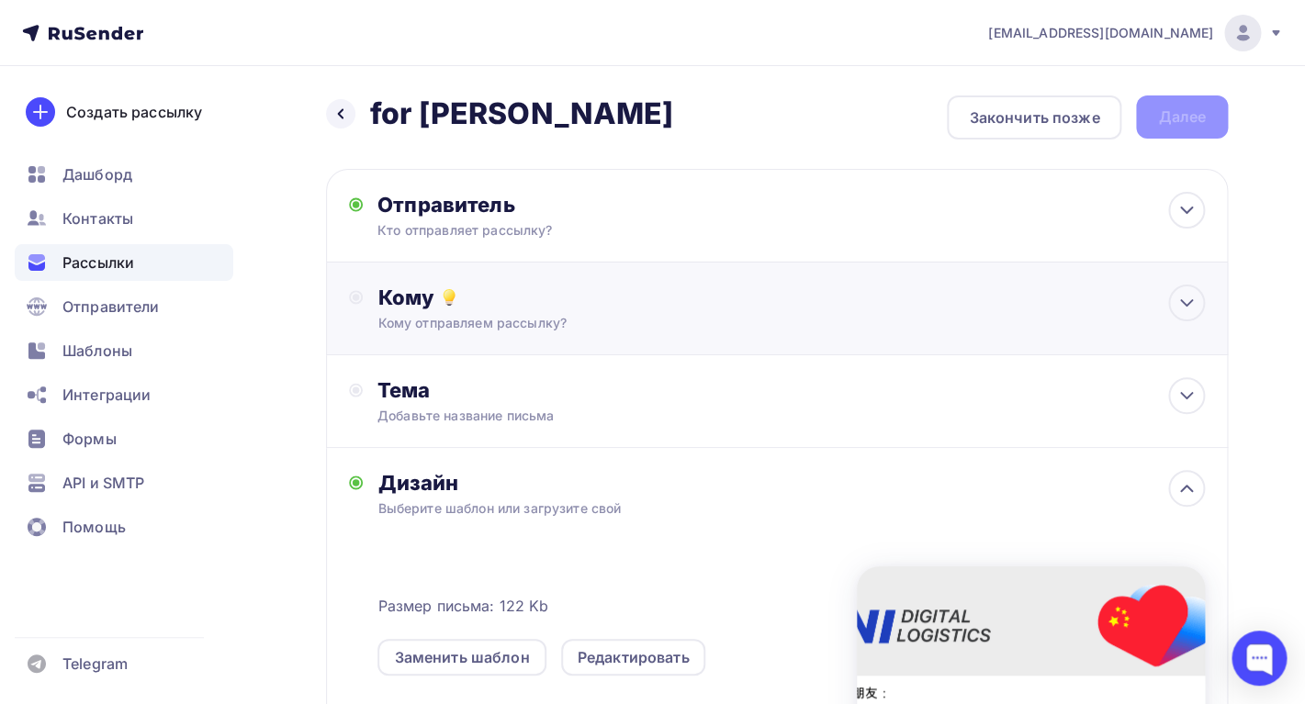
click at [532, 328] on div "Кому отправляем рассылку?" at bounding box center [749, 323] width 744 height 18
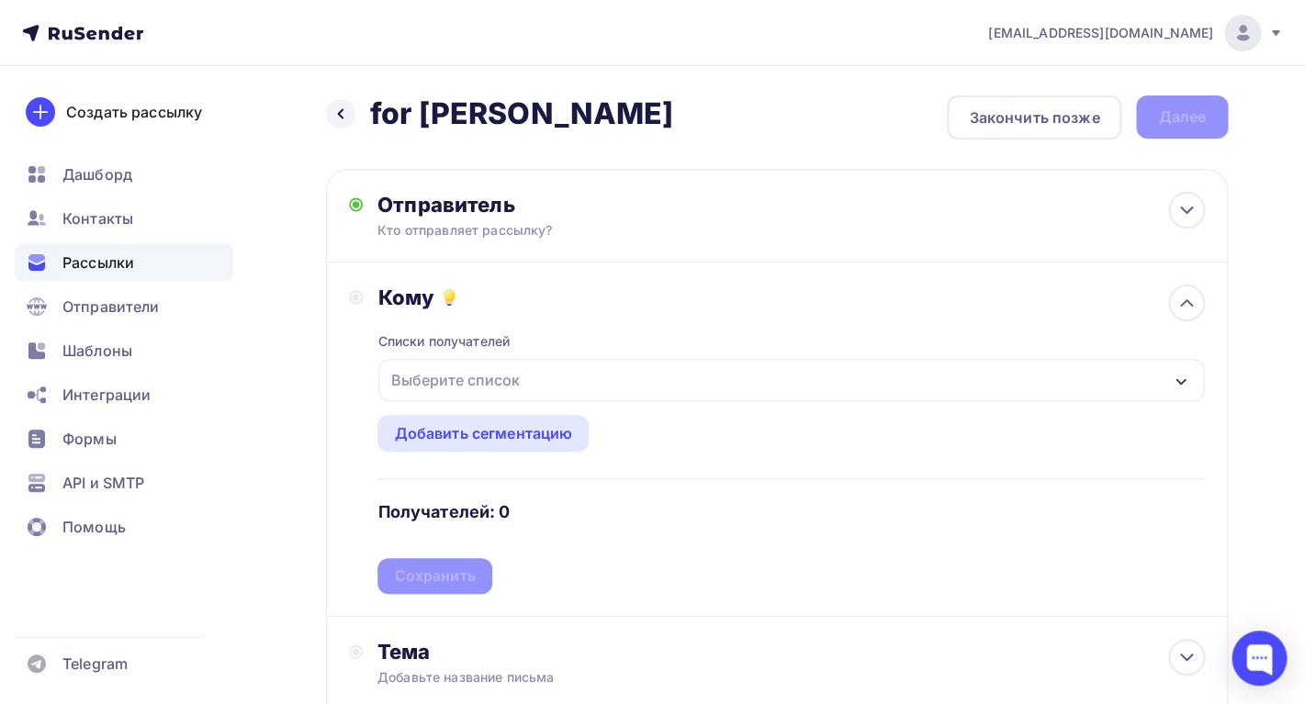
click at [514, 384] on div "Выберите список" at bounding box center [454, 380] width 143 height 33
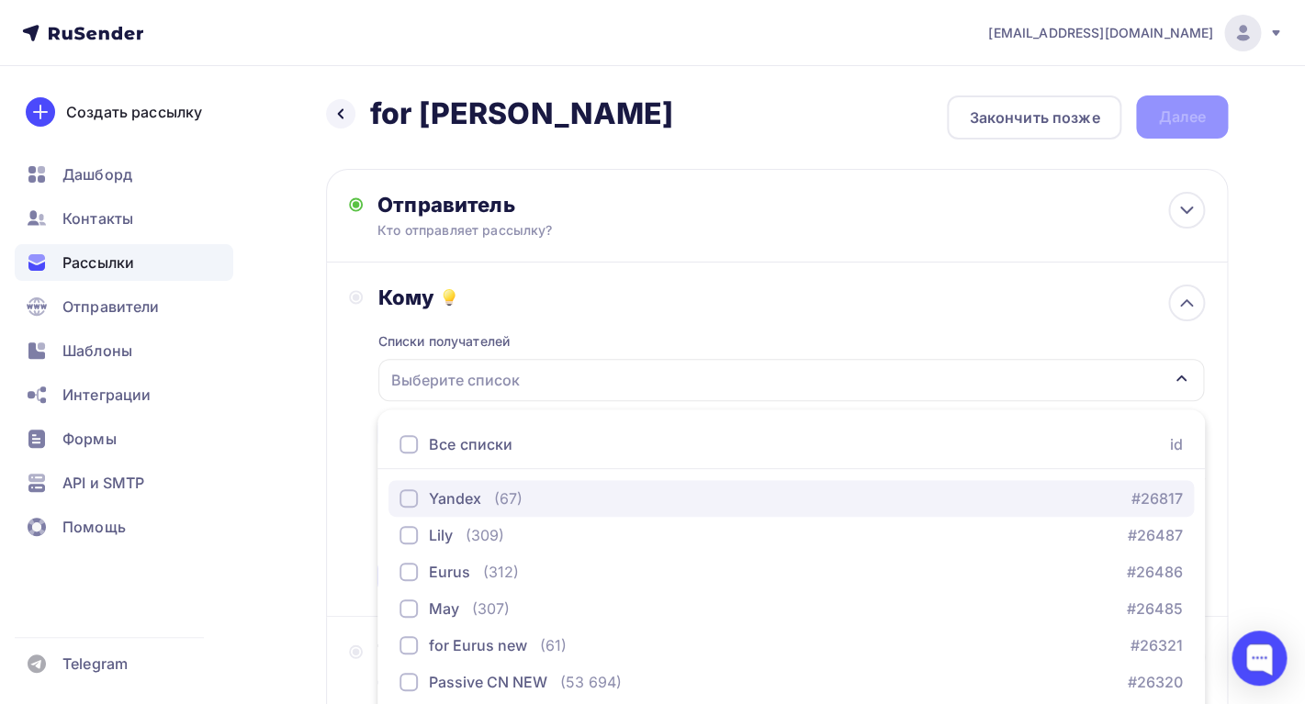
click at [412, 498] on div "button" at bounding box center [408, 498] width 18 height 18
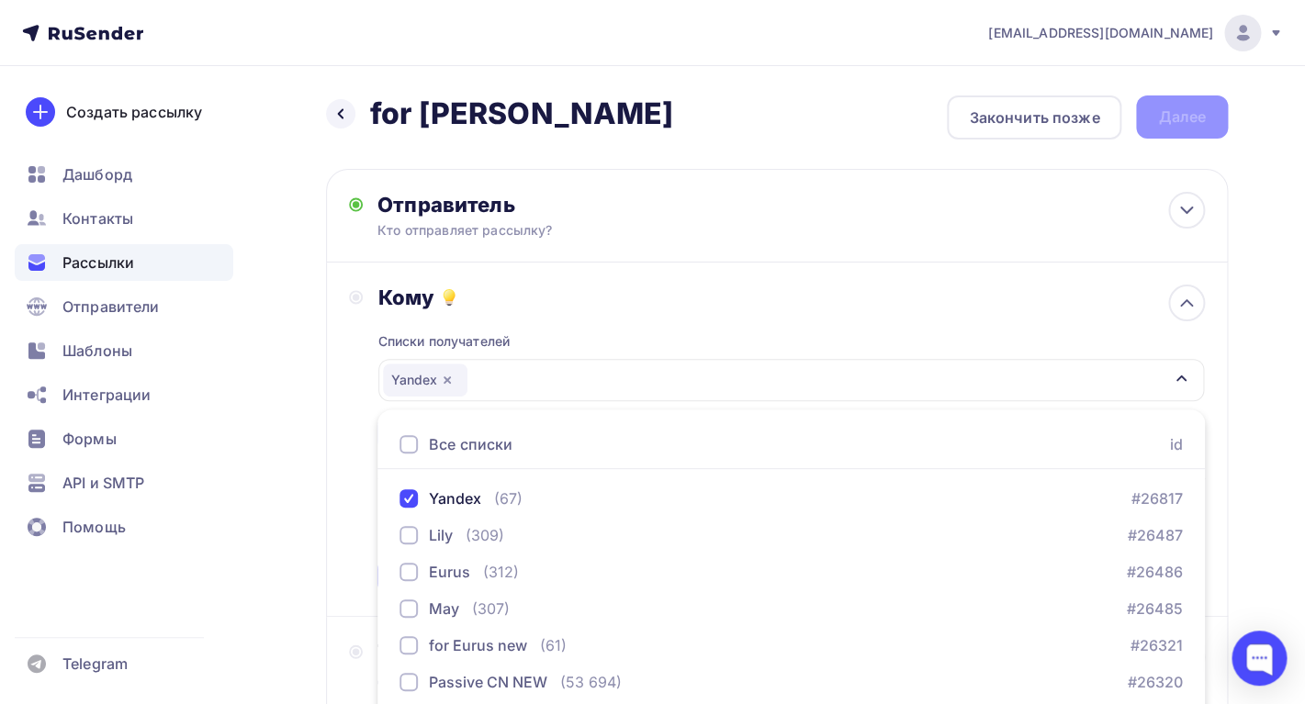
click at [341, 514] on div "Кому Списки получателей Yandex Все списки id Yandex (67) #26817 [PERSON_NAME] (…" at bounding box center [777, 440] width 902 height 354
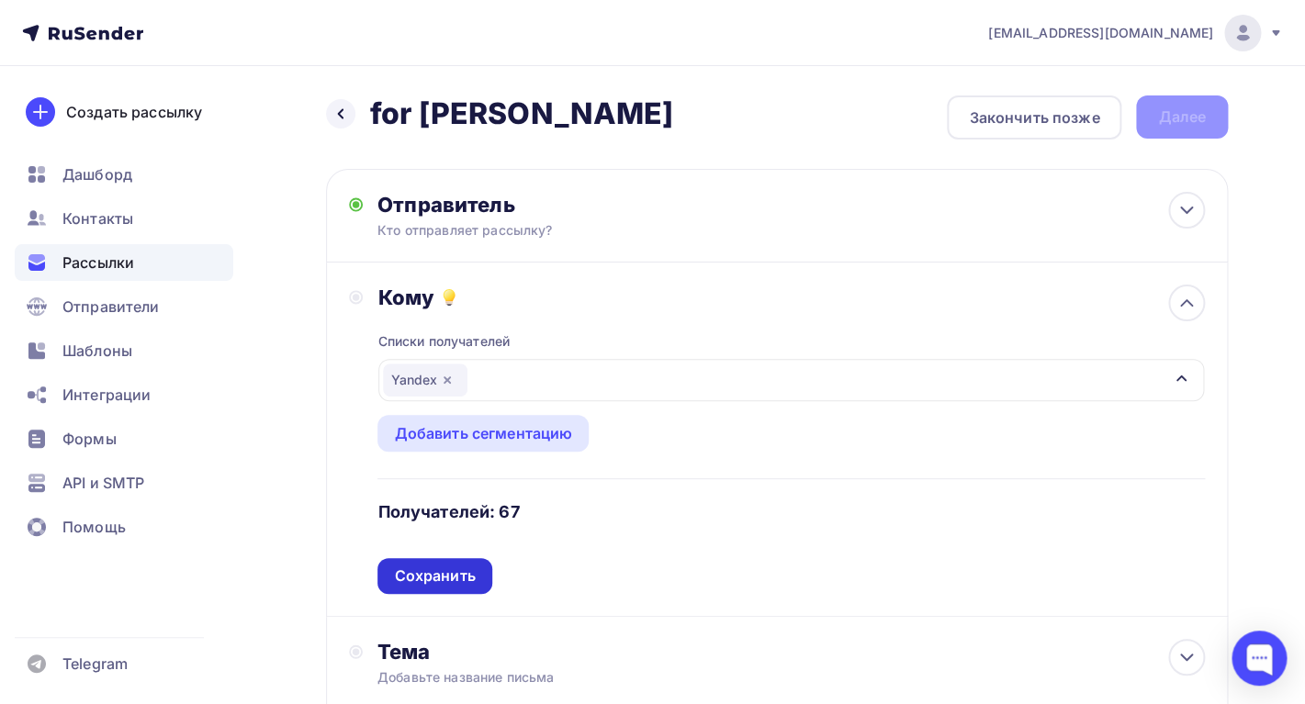
click at [435, 574] on div "Сохранить" at bounding box center [434, 576] width 81 height 21
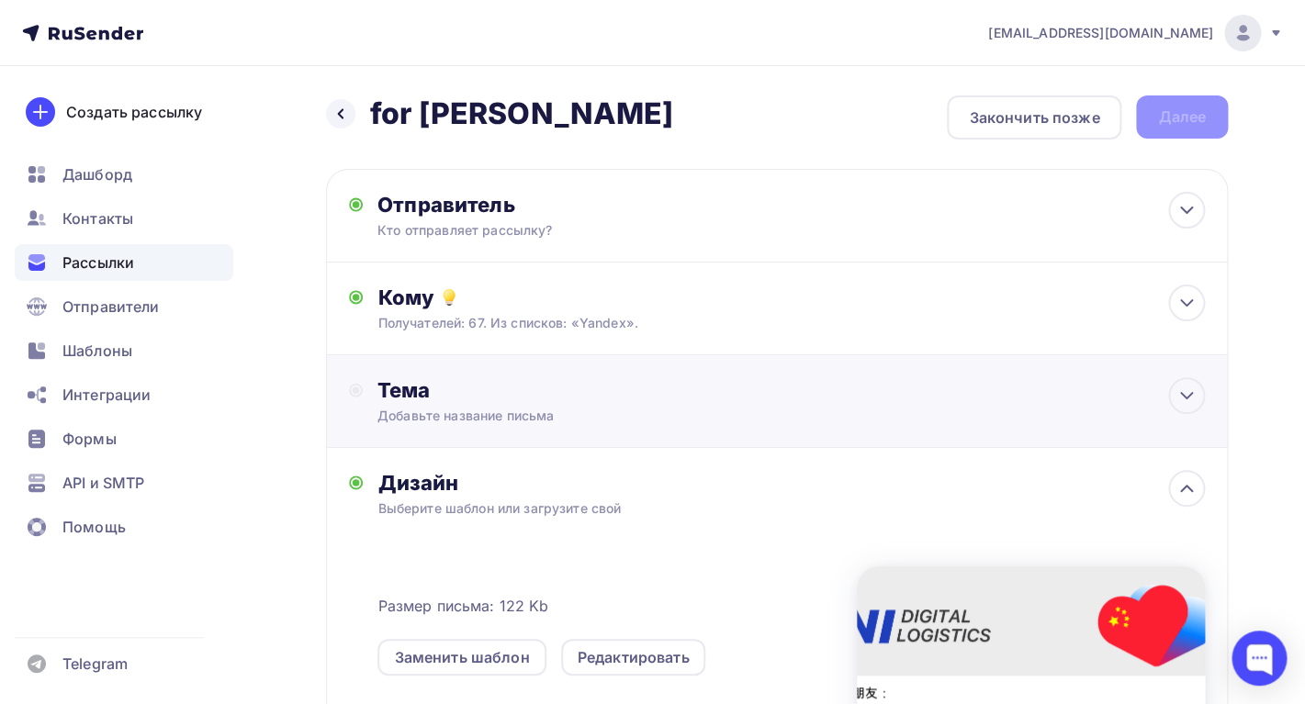
click at [502, 425] on div "Добавьте название письма" at bounding box center [540, 416] width 327 height 18
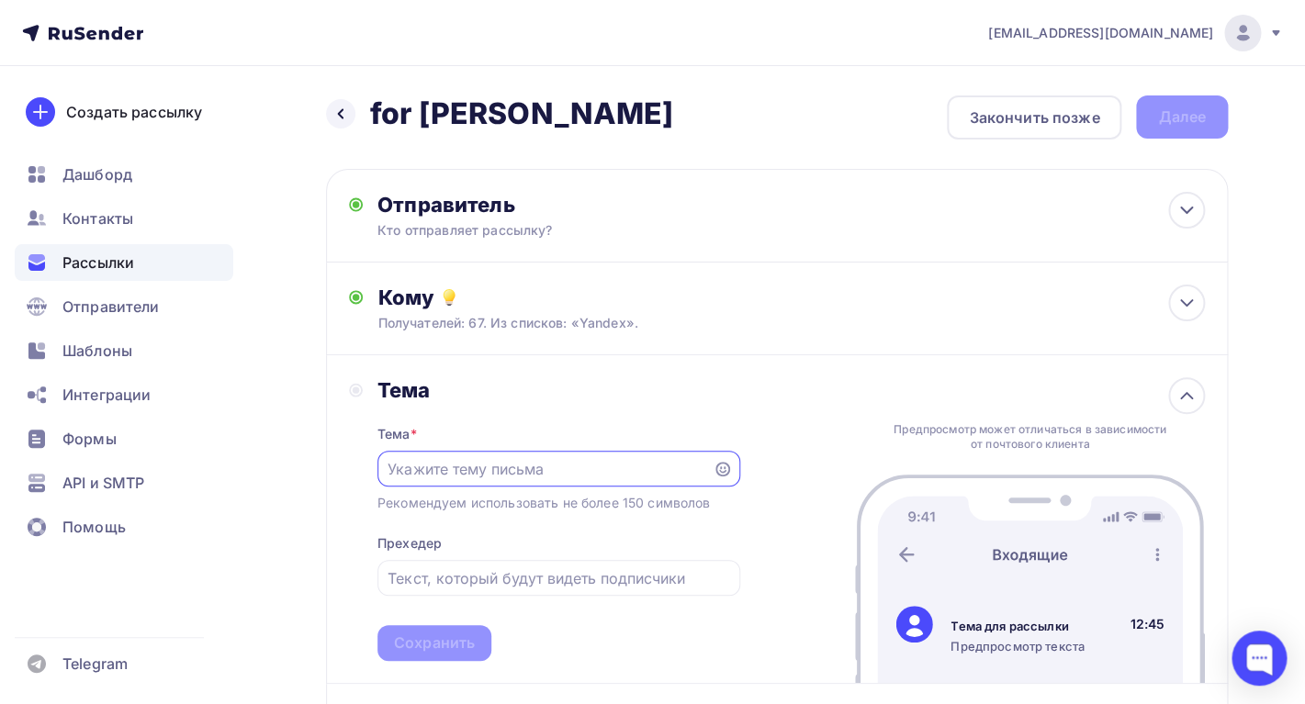
paste input "您在 Yandex Market 的体验如何？期待您的反馈"
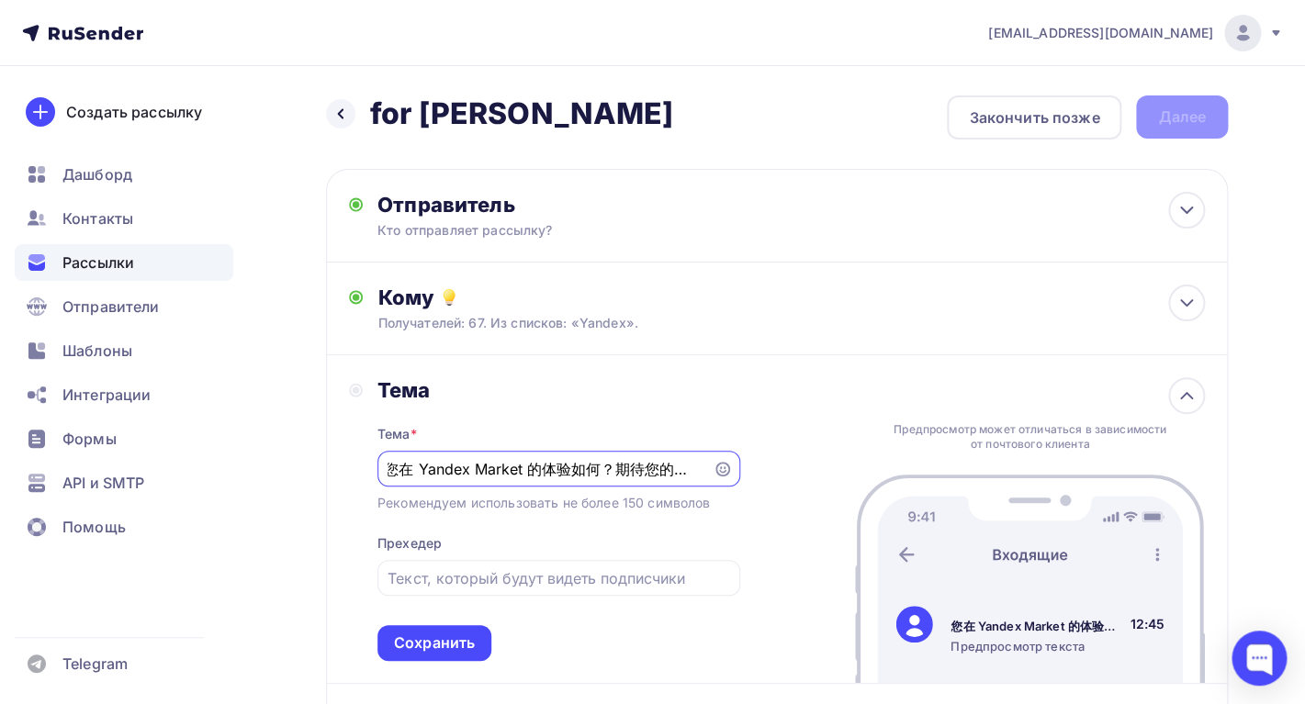
drag, startPoint x: 613, startPoint y: 470, endPoint x: 751, endPoint y: 470, distance: 138.7
click at [702, 470] on input "您在 Yandex Market 的体验如何？期待您的反馈" at bounding box center [545, 469] width 314 height 22
type input "您在 Yandex Market 的体验如何？"
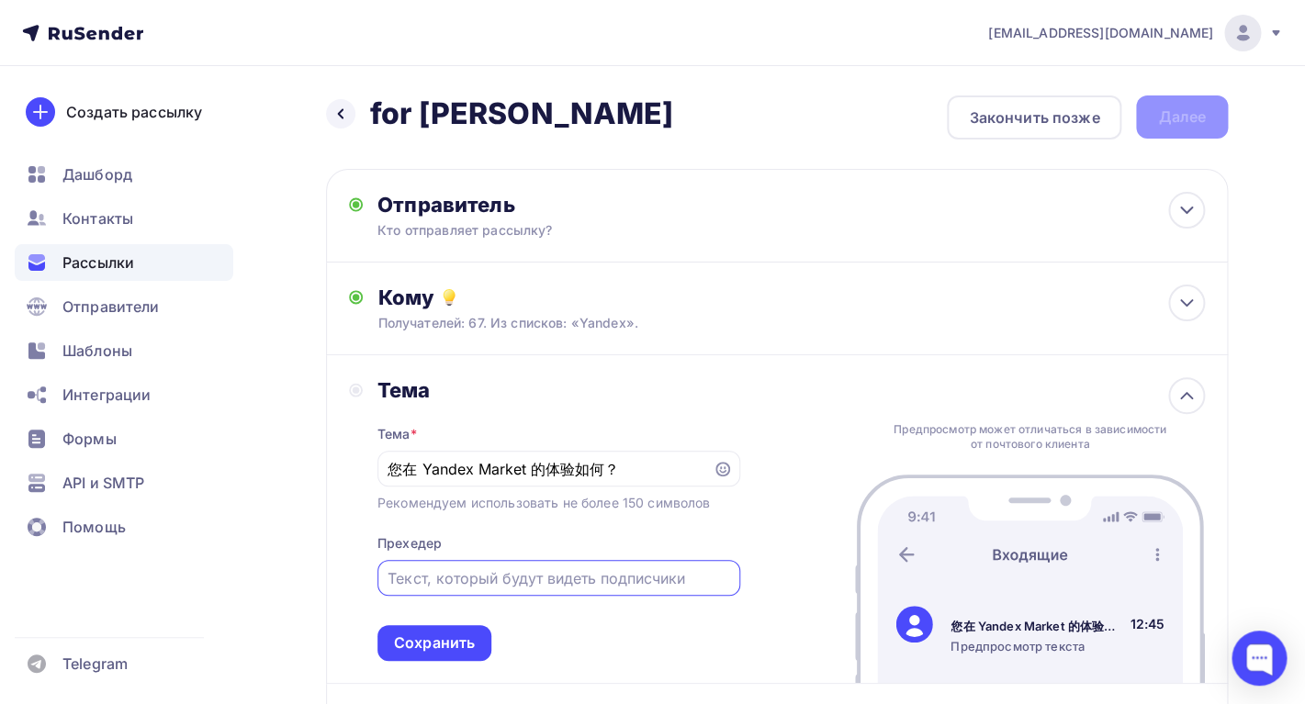
click at [413, 587] on input "text" at bounding box center [559, 579] width 342 height 22
paste input "期待您的反馈"
type input "期待您的反馈"
click at [427, 645] on div "Сохранить" at bounding box center [434, 643] width 81 height 21
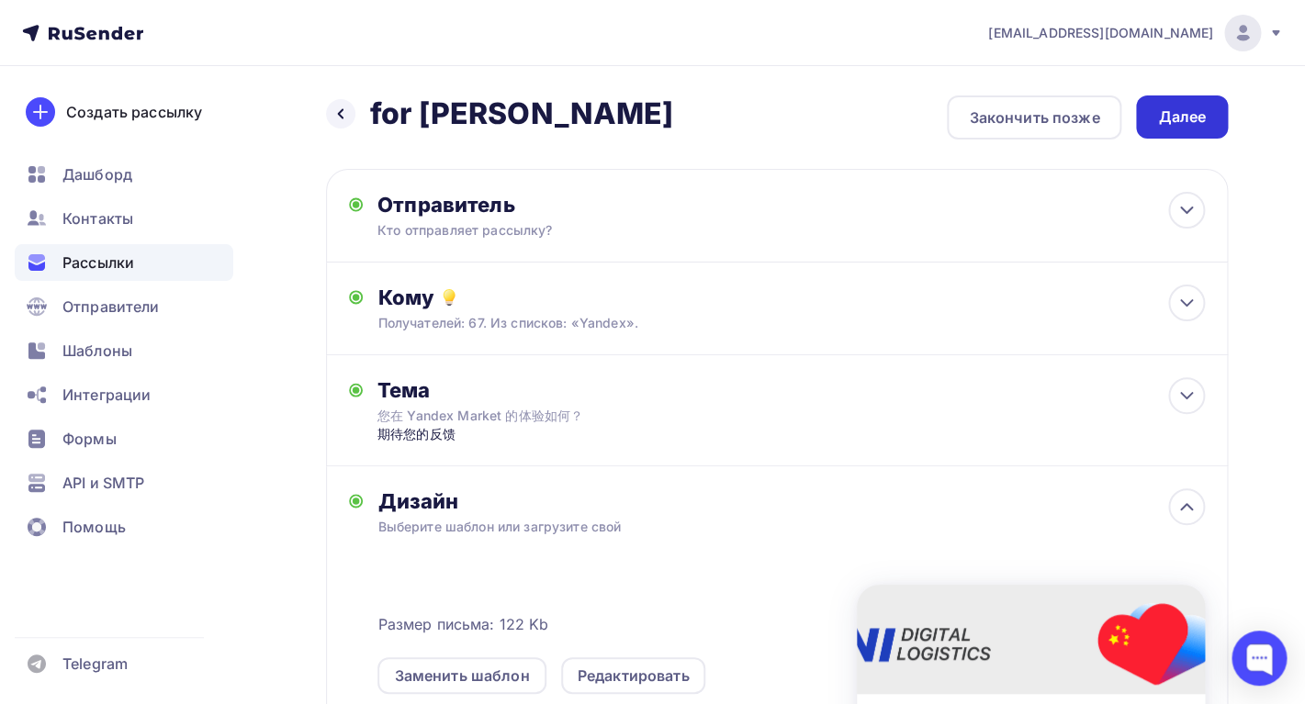
click at [1171, 123] on div "Далее" at bounding box center [1182, 117] width 48 height 21
click at [1186, 127] on div "Далее" at bounding box center [1182, 117] width 48 height 21
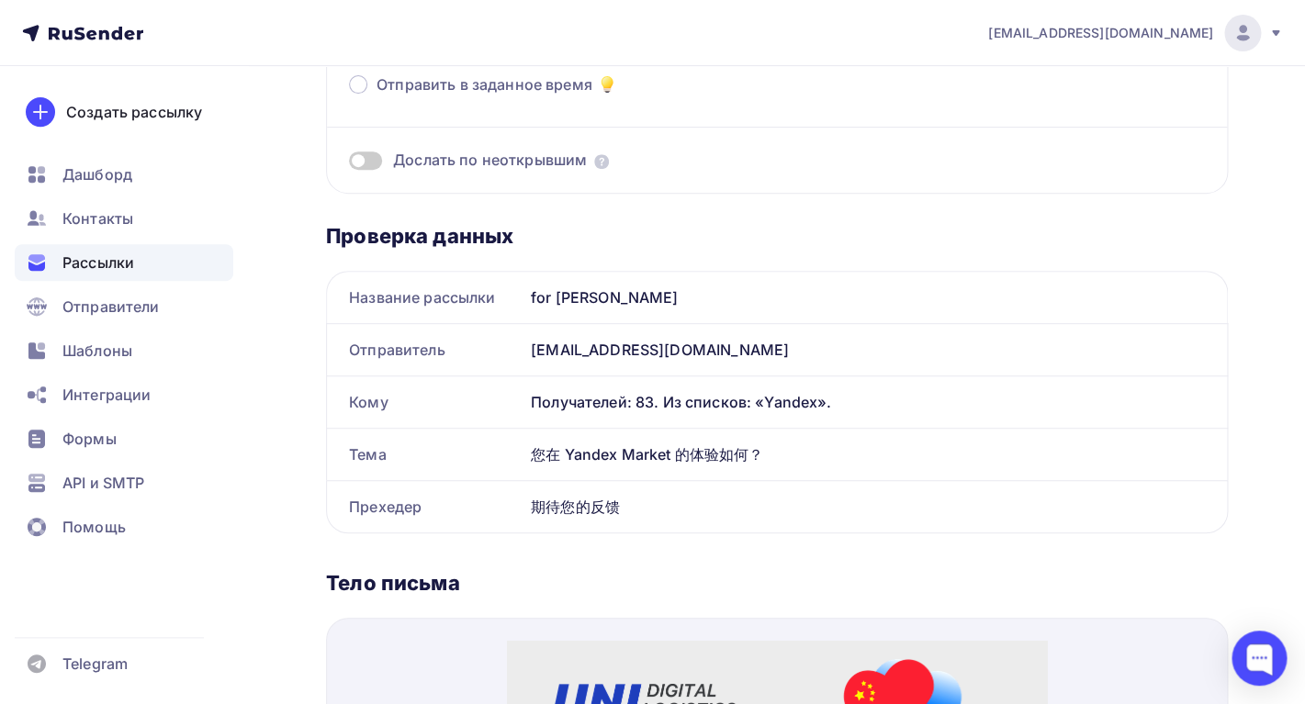
scroll to position [130, 0]
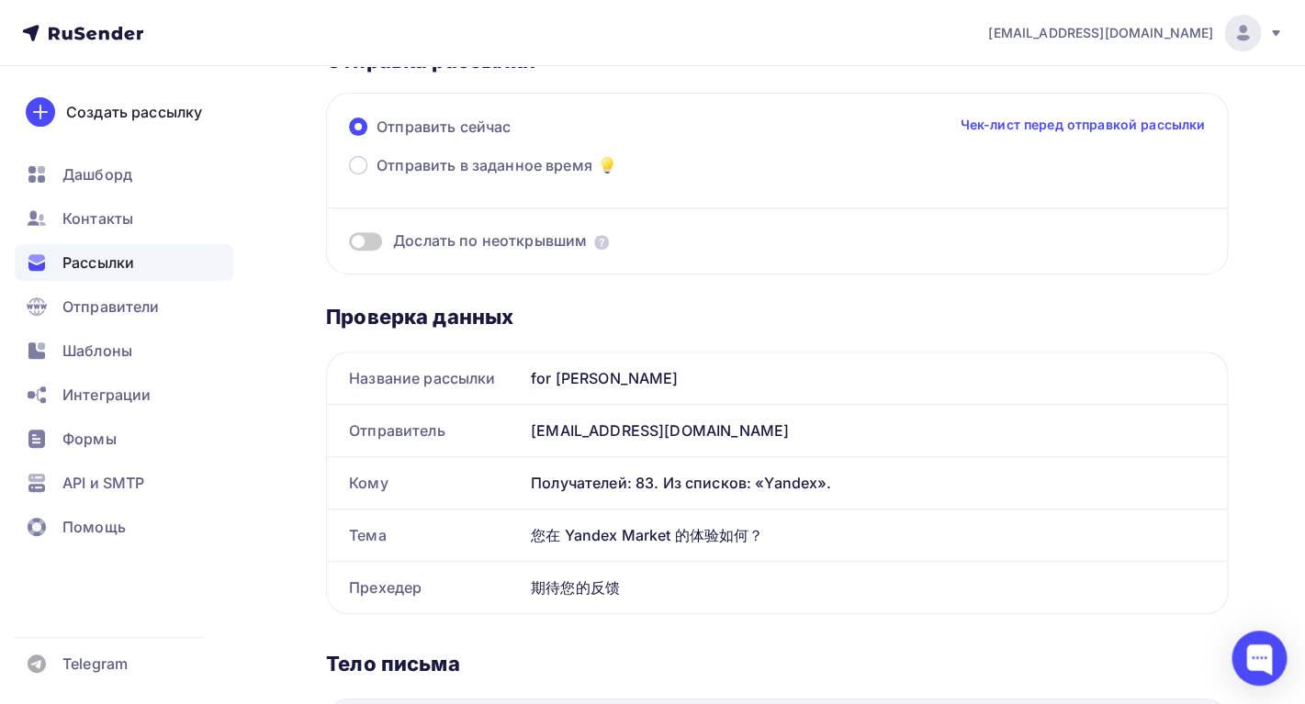
click at [371, 239] on span at bounding box center [365, 241] width 33 height 18
click at [349, 244] on input "checkbox" at bounding box center [349, 244] width 0 height 0
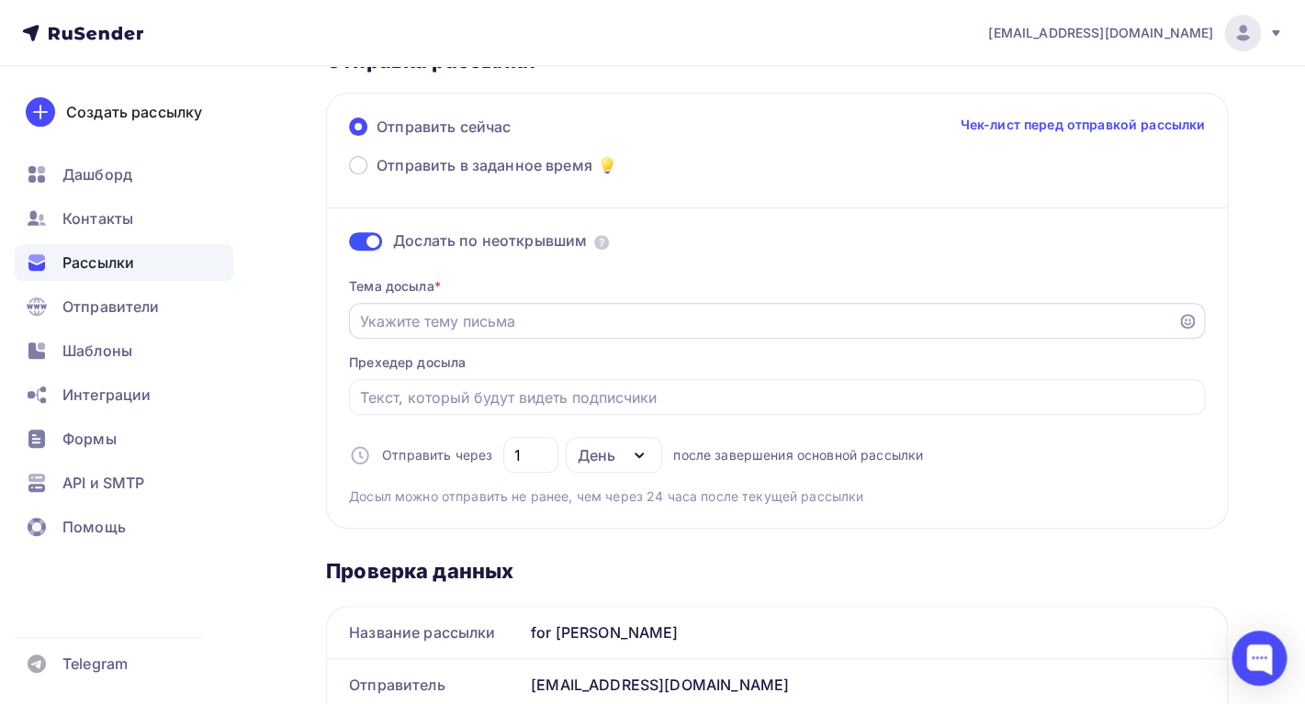
click at [486, 326] on input "Отправить в заданное время" at bounding box center [763, 321] width 807 height 22
paste input "一分钟填写问卷，解锁 UNI 在 [GEOGRAPHIC_DATA] 的更多优势"
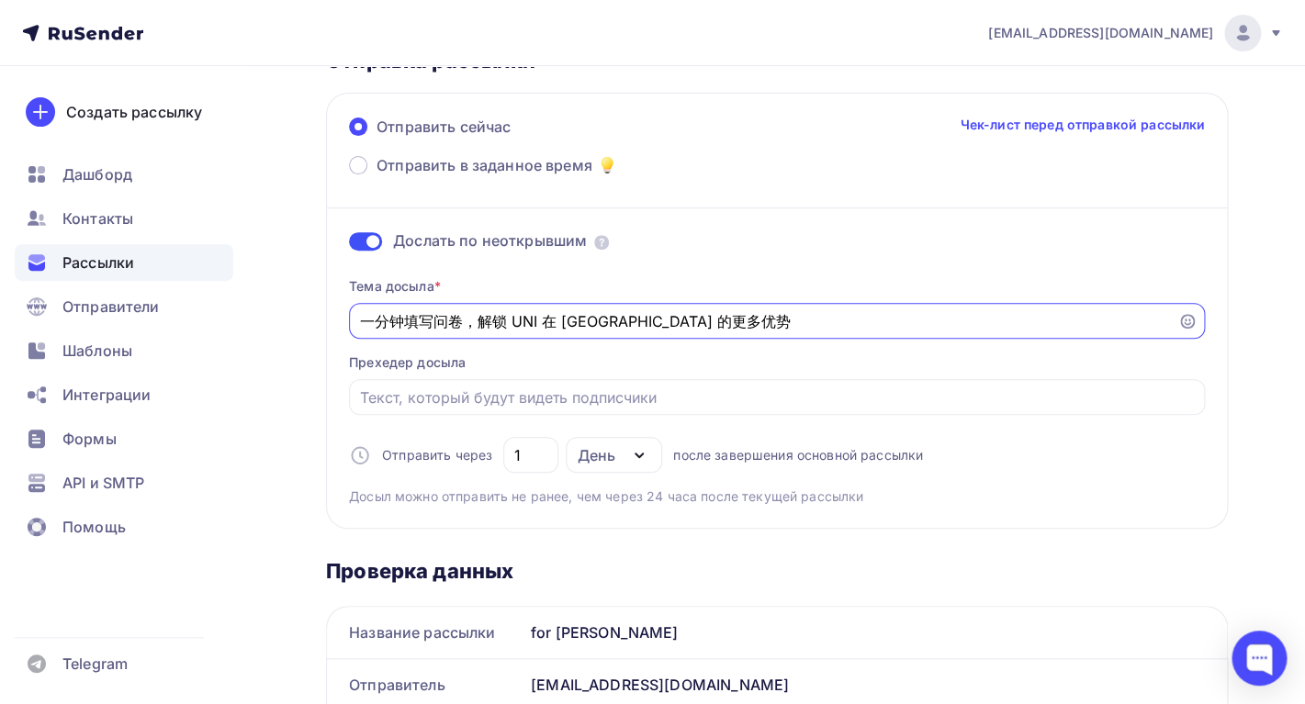
drag, startPoint x: 501, startPoint y: 325, endPoint x: 771, endPoint y: 325, distance: 270.0
click at [771, 325] on input "一分钟填写问卷，解锁 UNI 在 [GEOGRAPHIC_DATA] 的更多优势" at bounding box center [763, 321] width 807 height 22
type input "一分钟填写问卷"
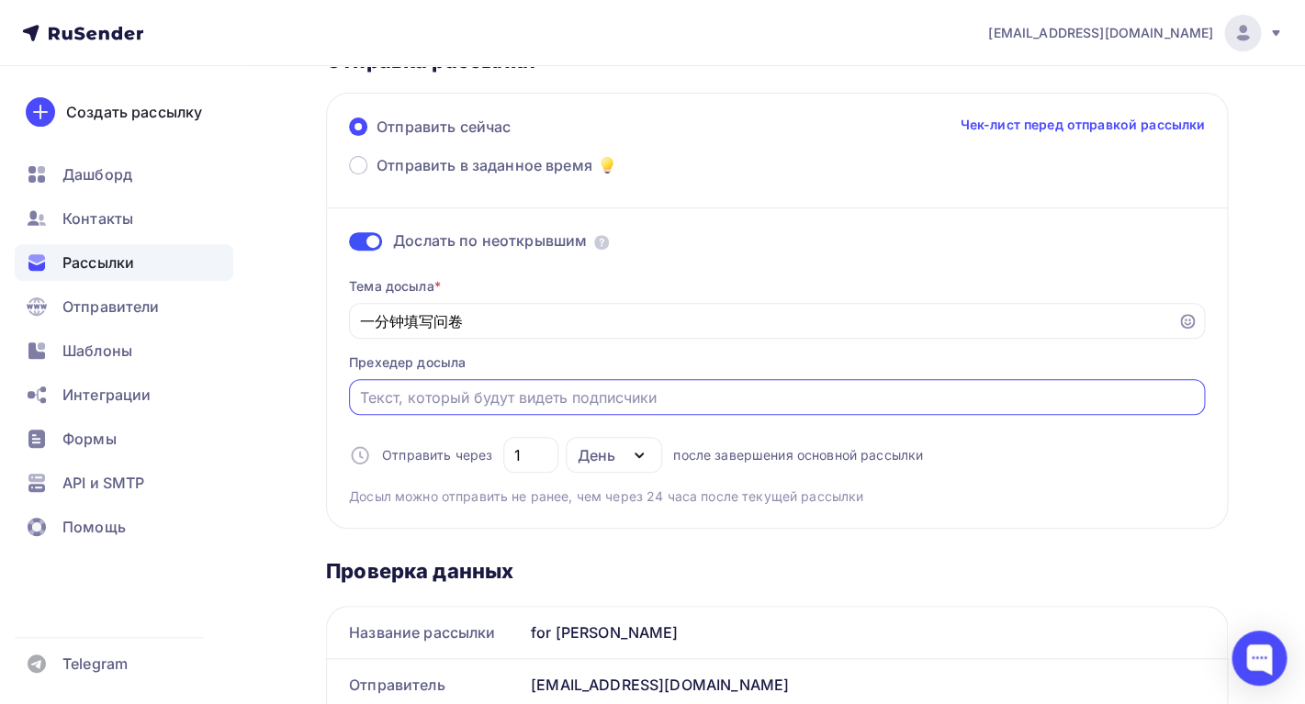
click at [553, 401] on input "Отправить в заданное время" at bounding box center [777, 398] width 835 height 22
paste input "解锁 UNI 在 Yandex 的更多优势"
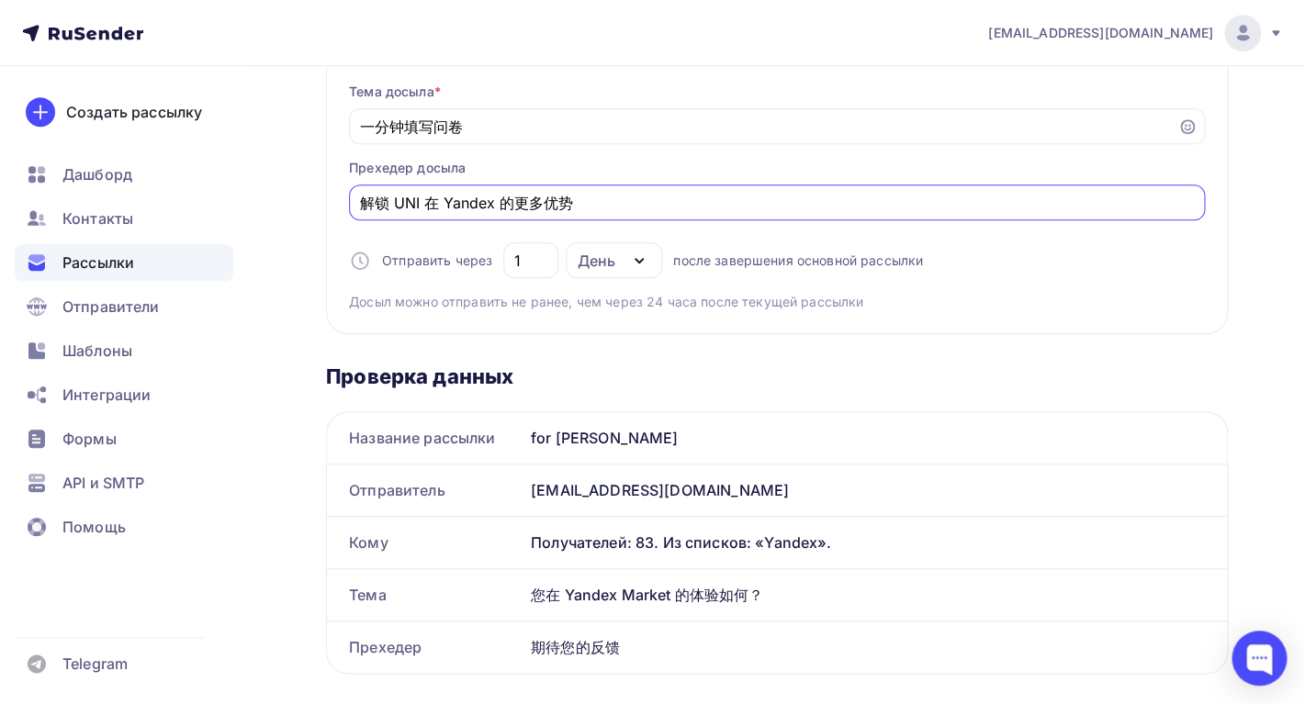
scroll to position [0, 0]
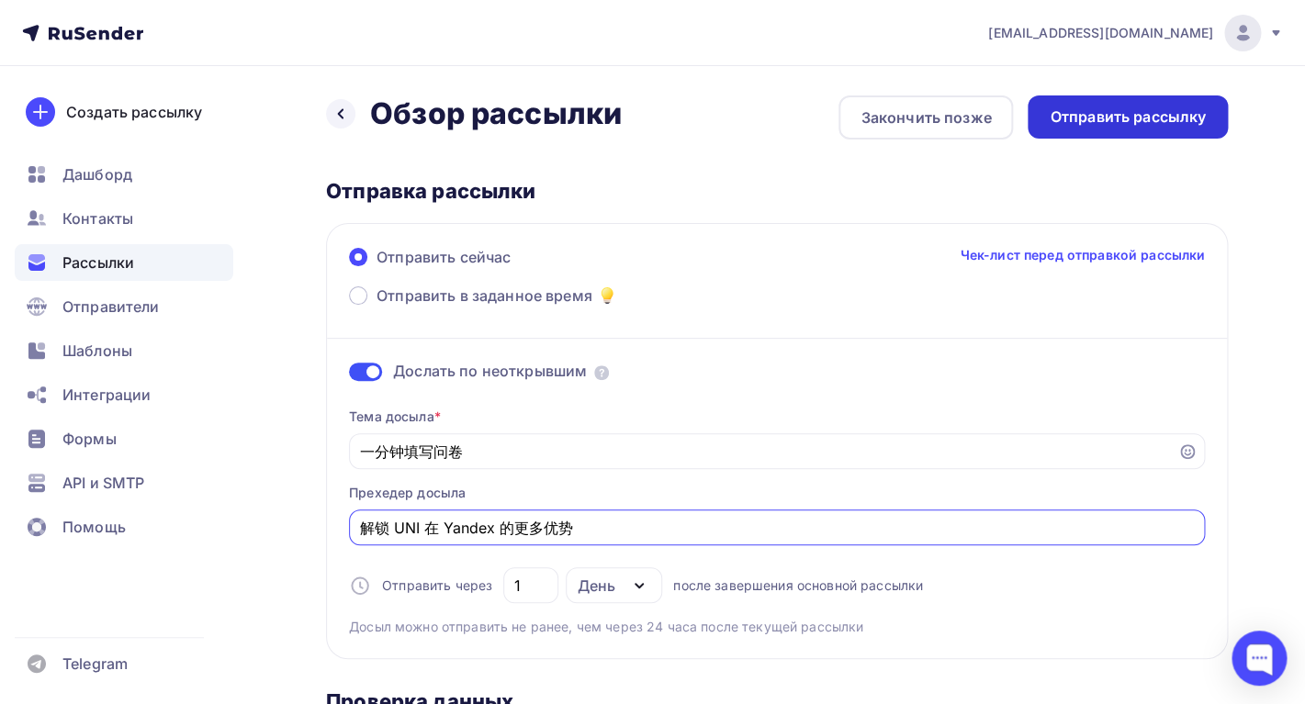
type input "解锁 UNI 在 Yandex 的更多优势"
click at [1131, 121] on div "Отправить рассылку" at bounding box center [1128, 117] width 156 height 21
